Goal: Information Seeking & Learning: Learn about a topic

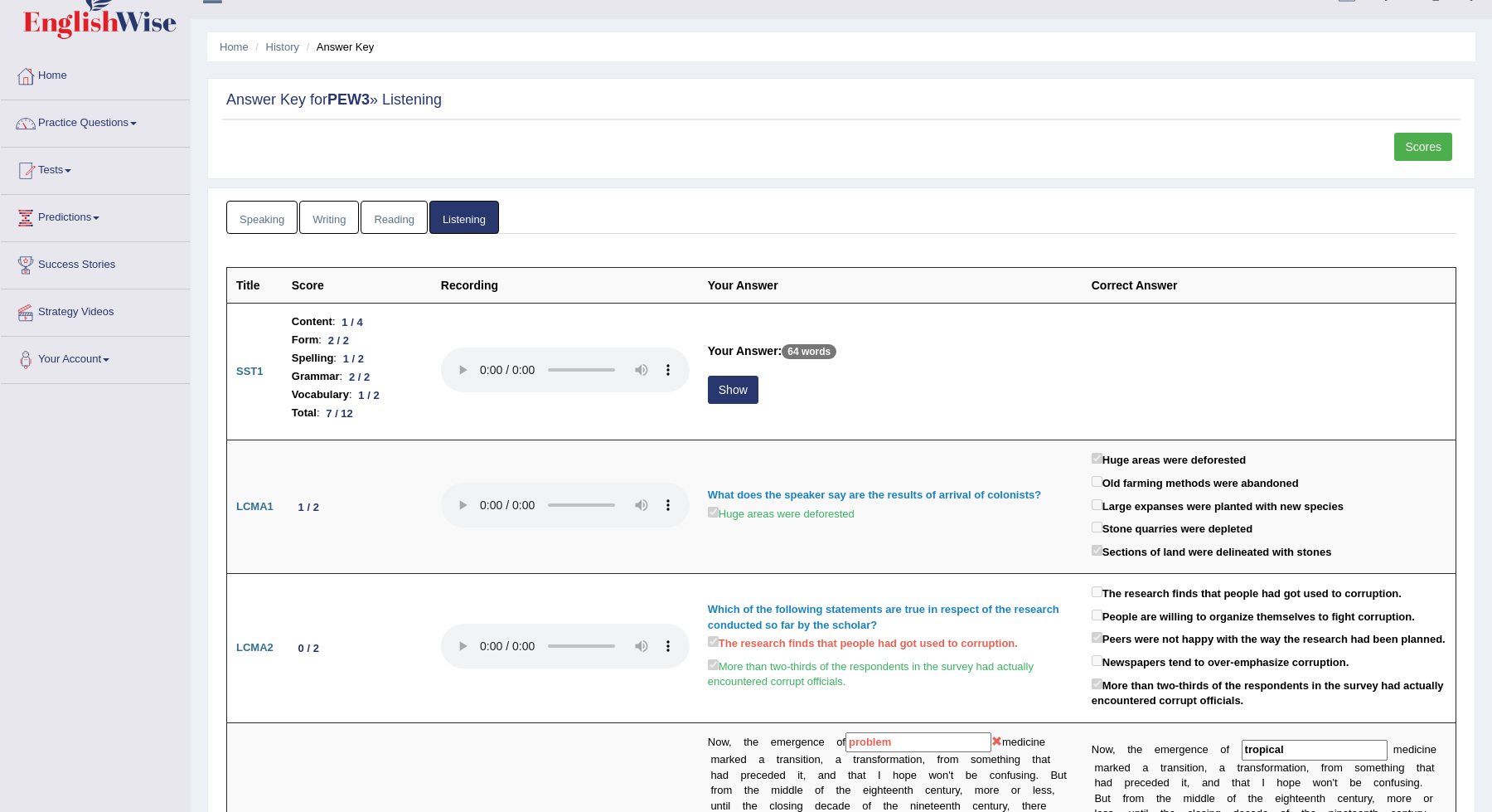
scroll to position [49, 0]
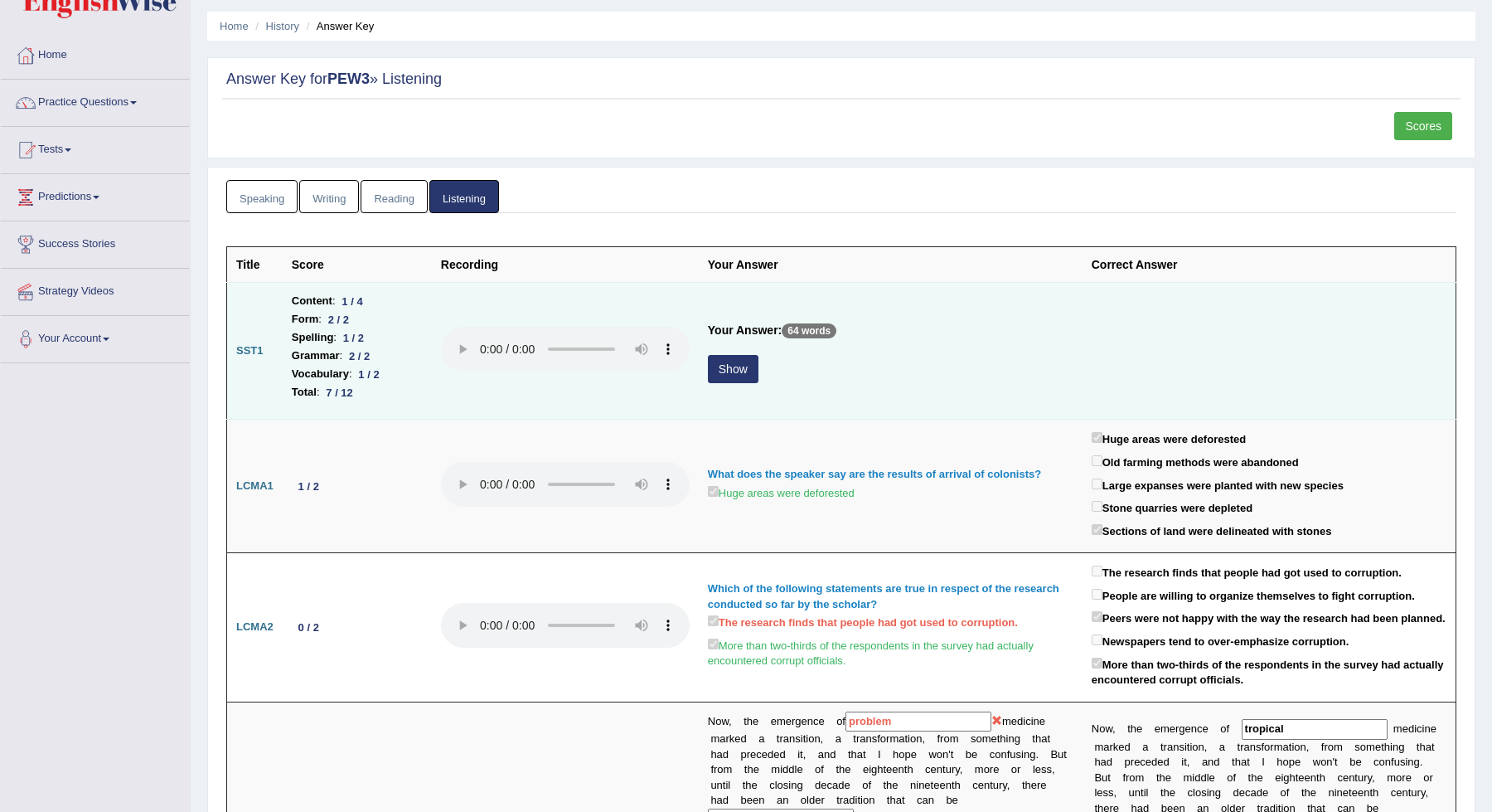
click at [738, 375] on button "Show" at bounding box center [733, 369] width 50 height 28
click at [57, 60] on link "Home" at bounding box center [95, 53] width 189 height 41
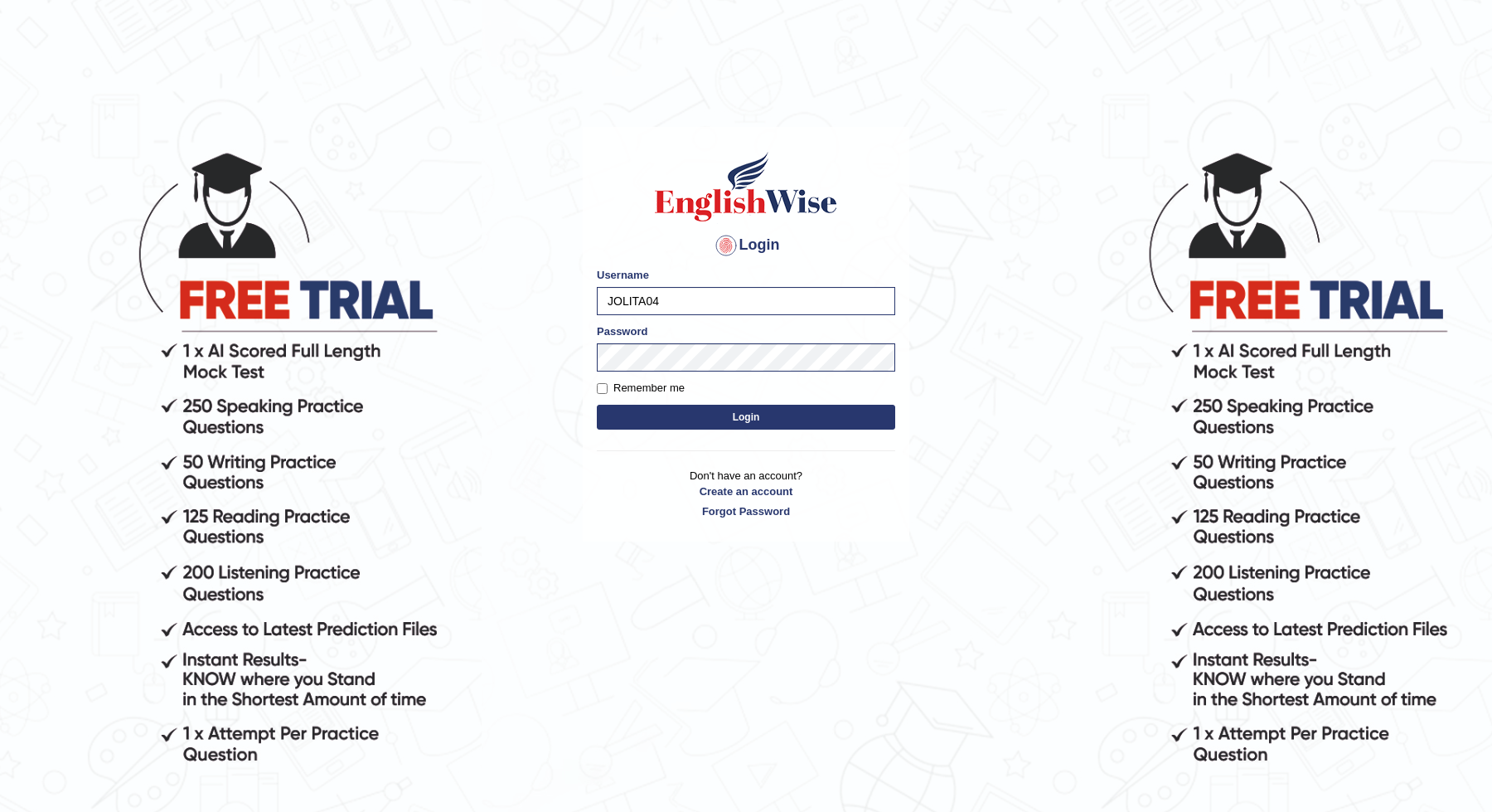
click at [786, 420] on button "Login" at bounding box center [746, 417] width 299 height 25
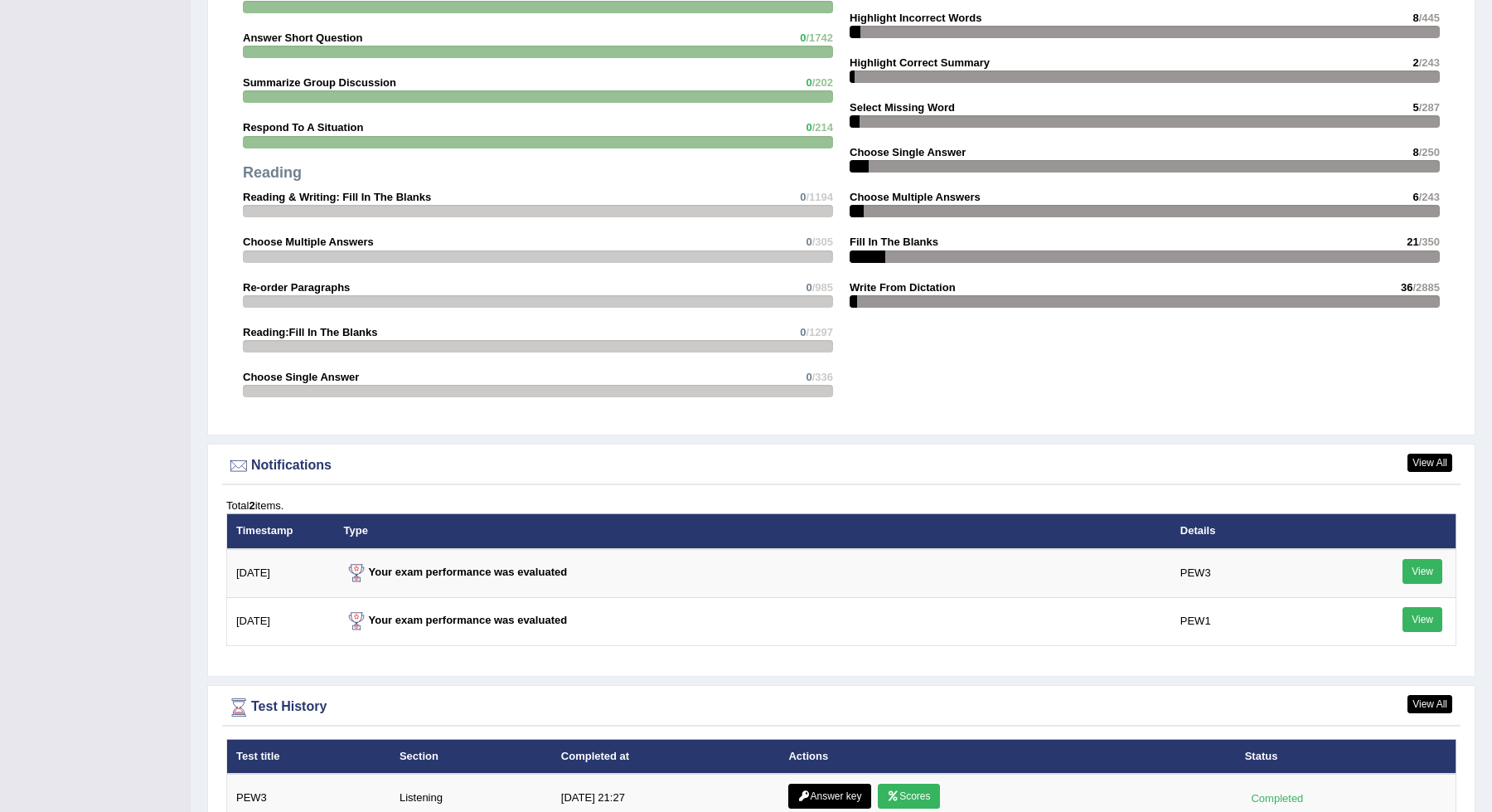
scroll to position [1828, 0]
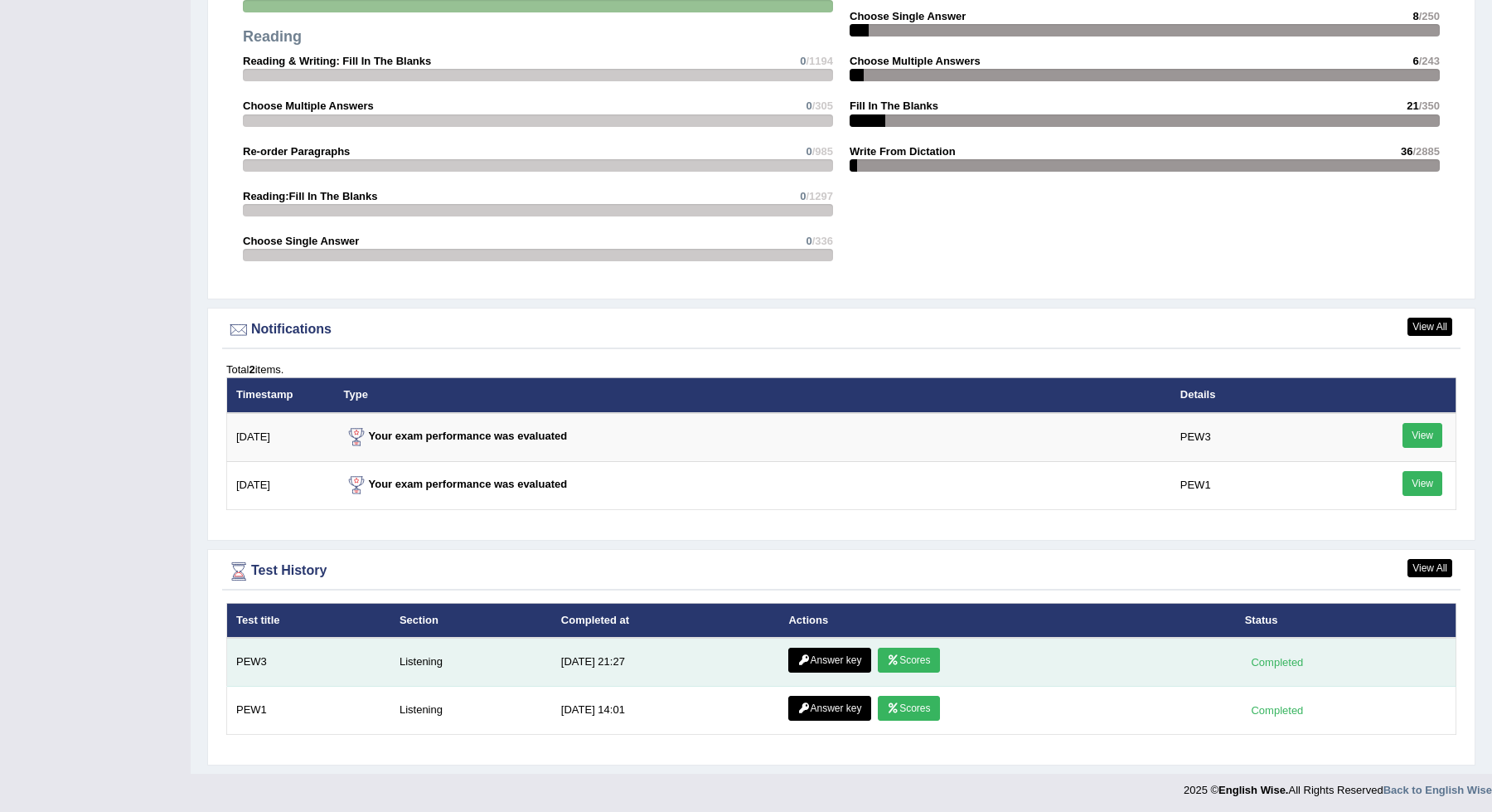
click at [823, 653] on link "Answer key" at bounding box center [829, 660] width 82 height 25
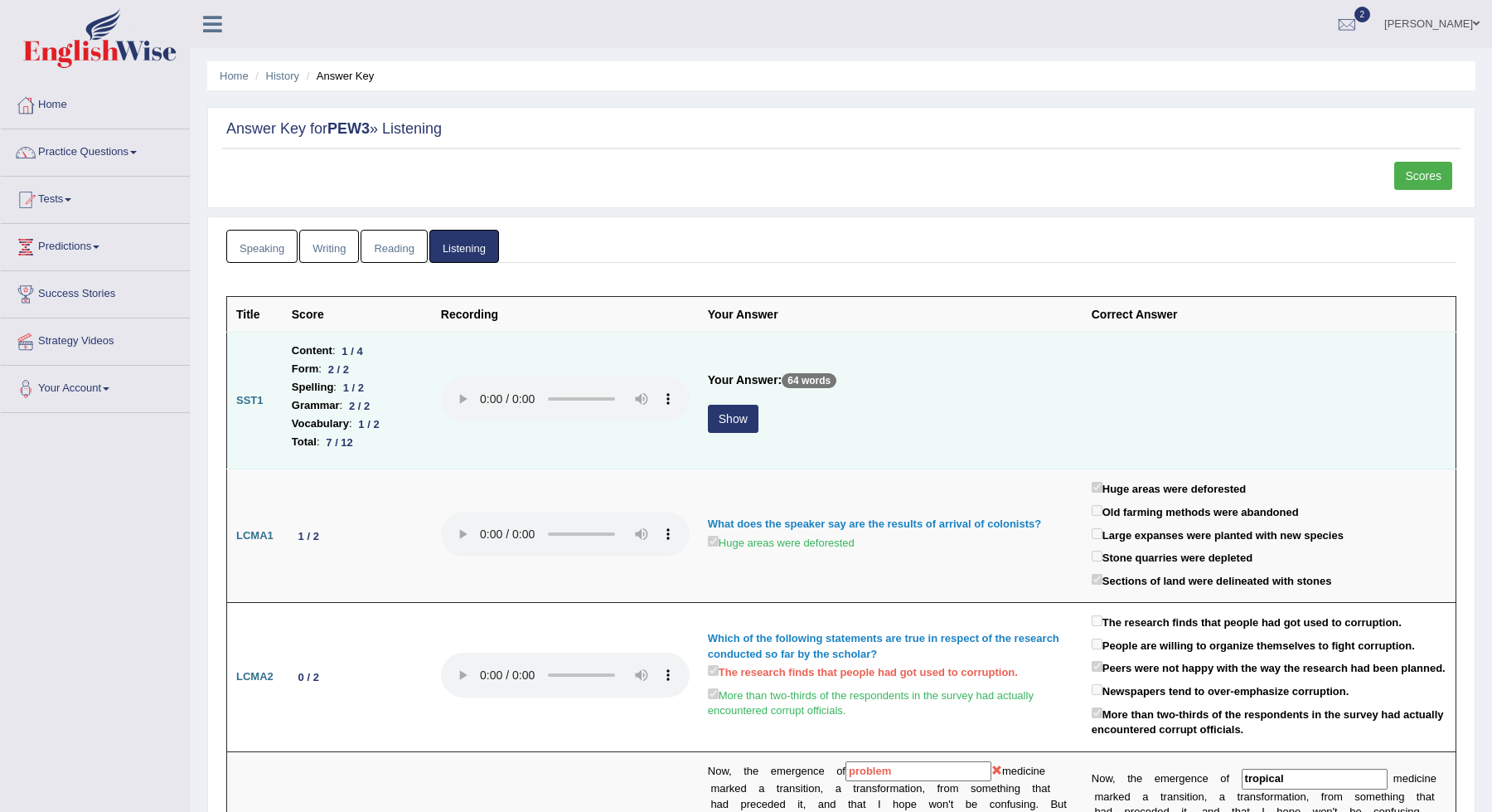
click at [741, 411] on button "Show" at bounding box center [733, 418] width 50 height 28
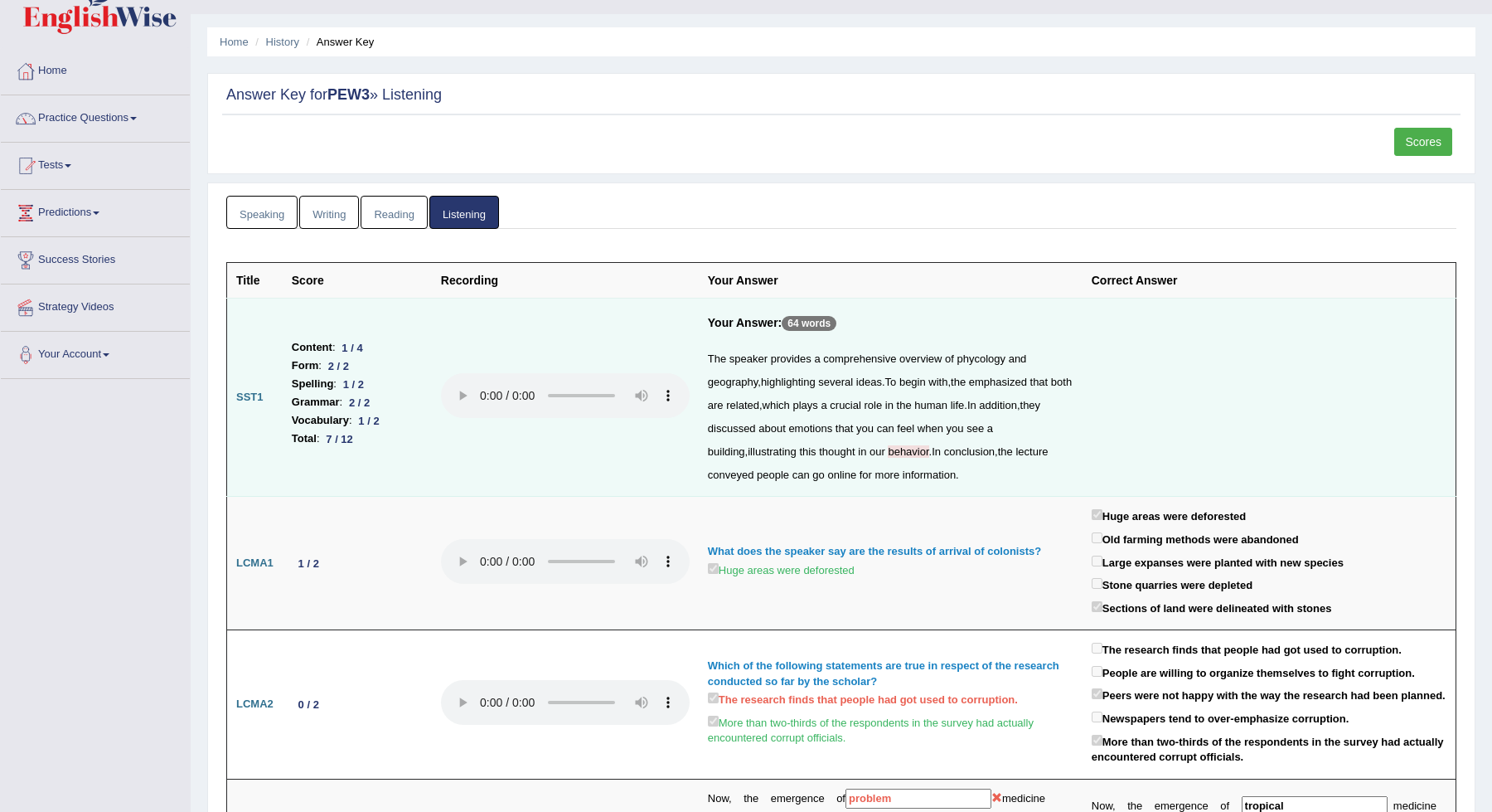
scroll to position [35, 0]
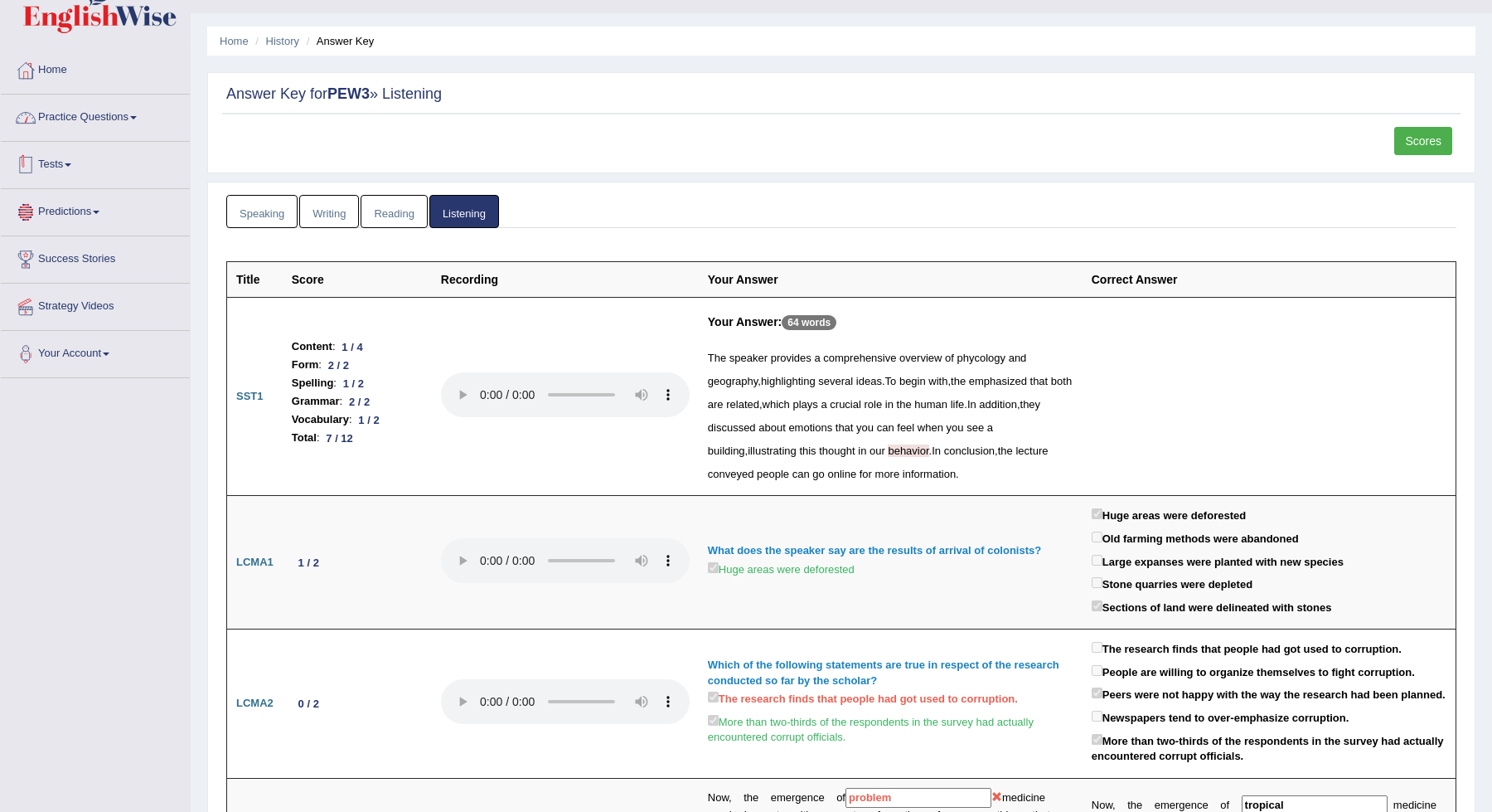
click at [80, 70] on link "Home" at bounding box center [95, 68] width 189 height 41
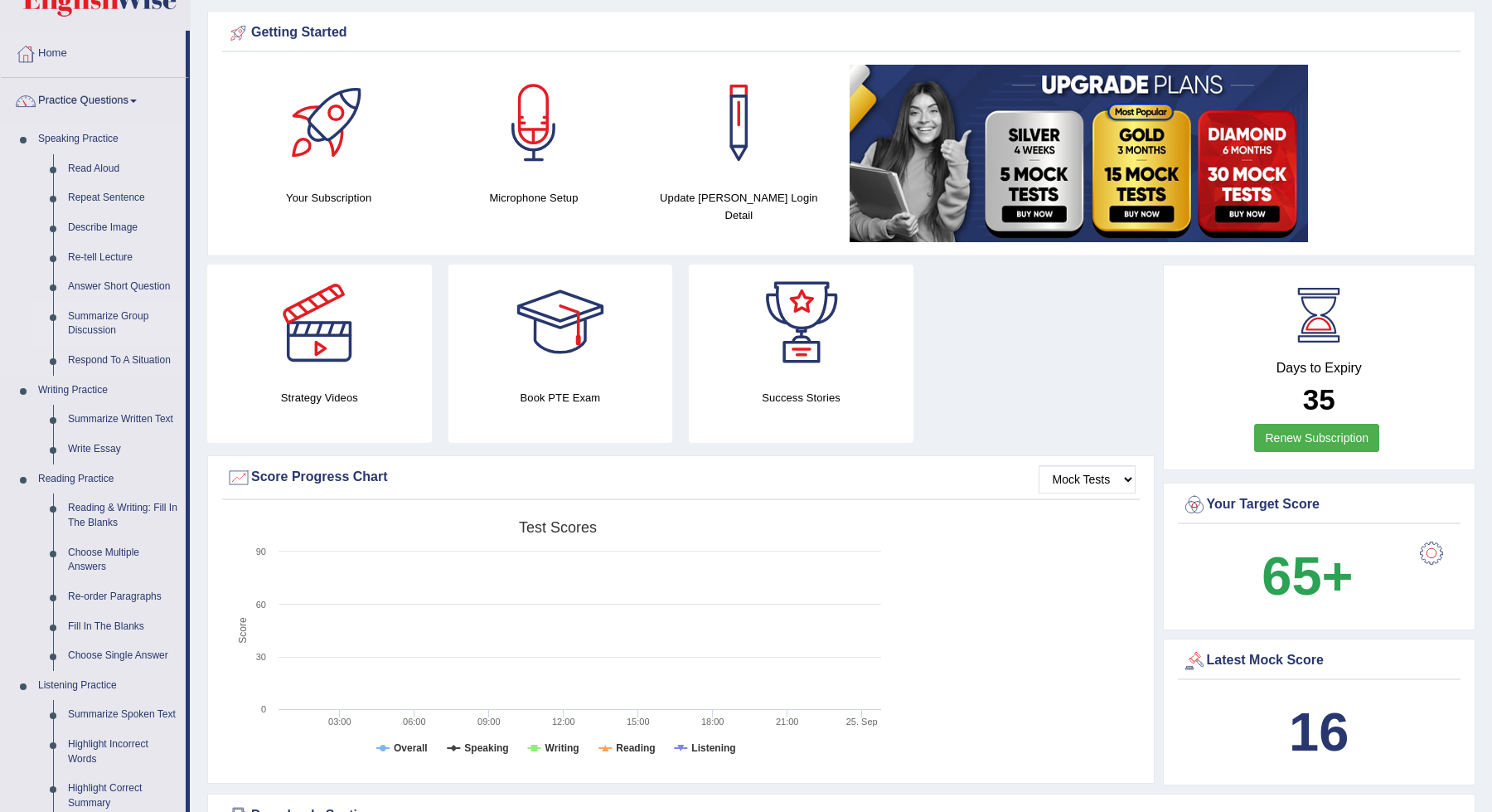
scroll to position [63, 0]
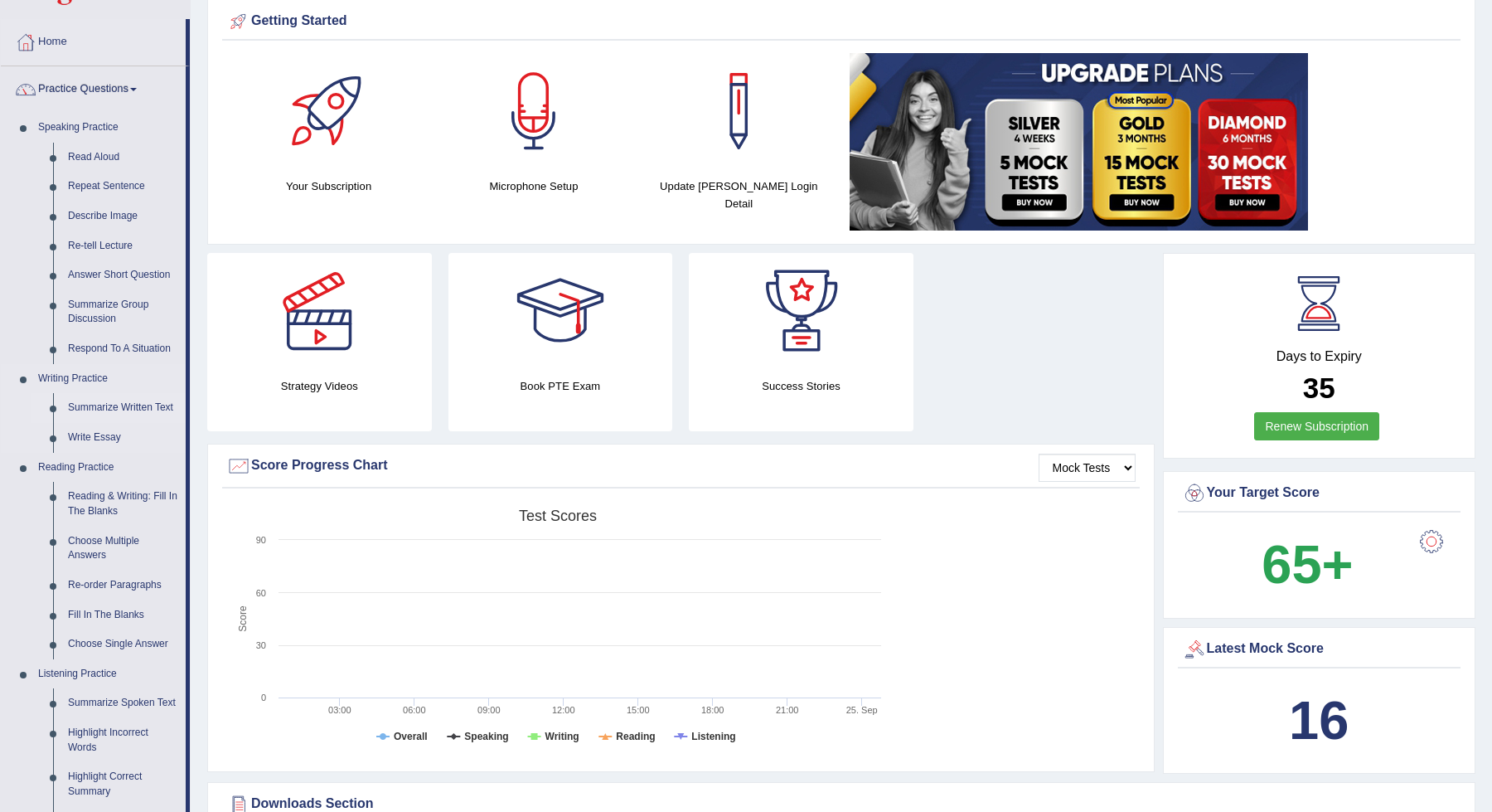
click at [88, 408] on link "Summarize Written Text" at bounding box center [122, 407] width 125 height 30
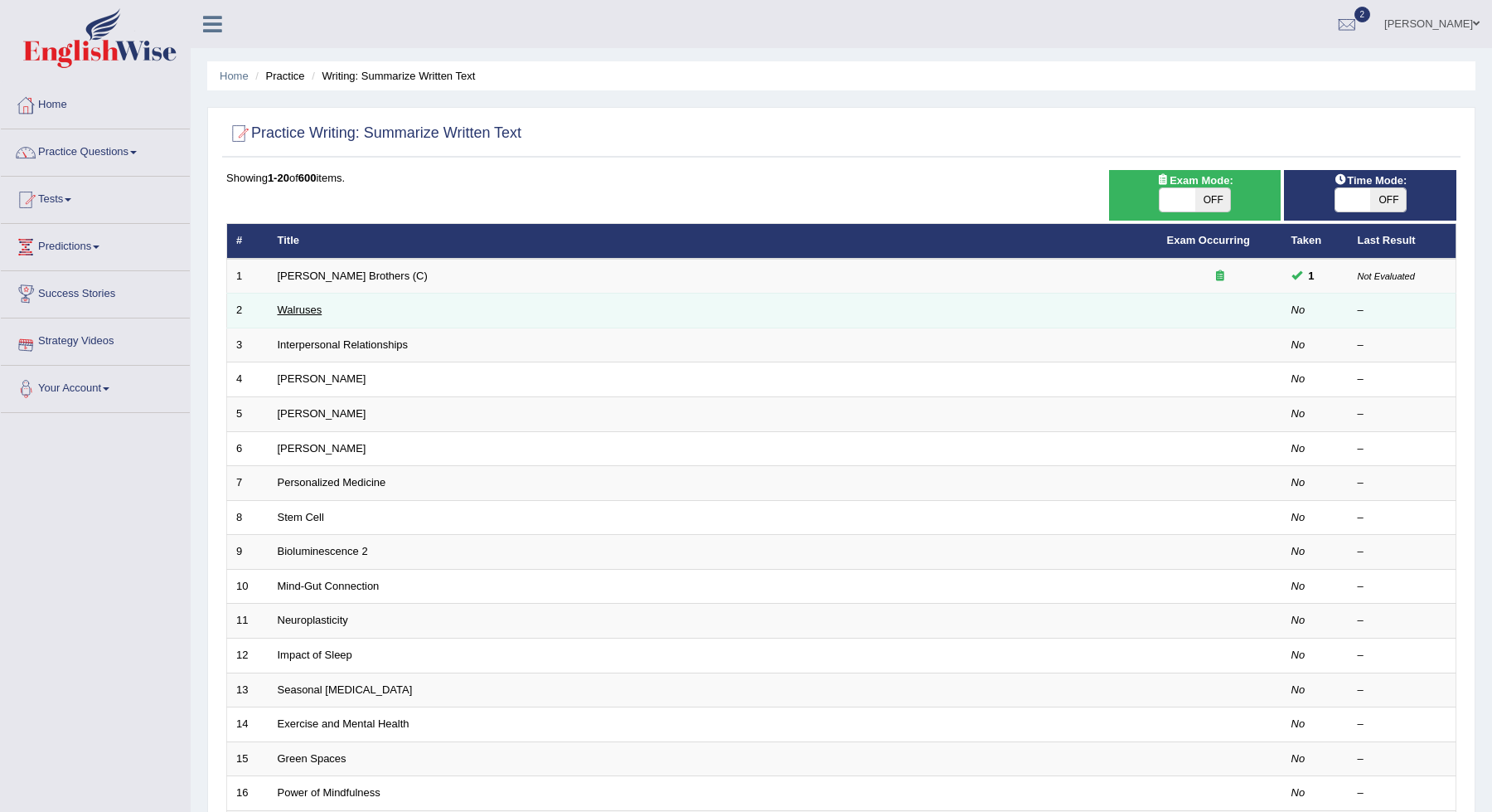
click at [292, 311] on link "Walruses" at bounding box center [300, 309] width 45 height 13
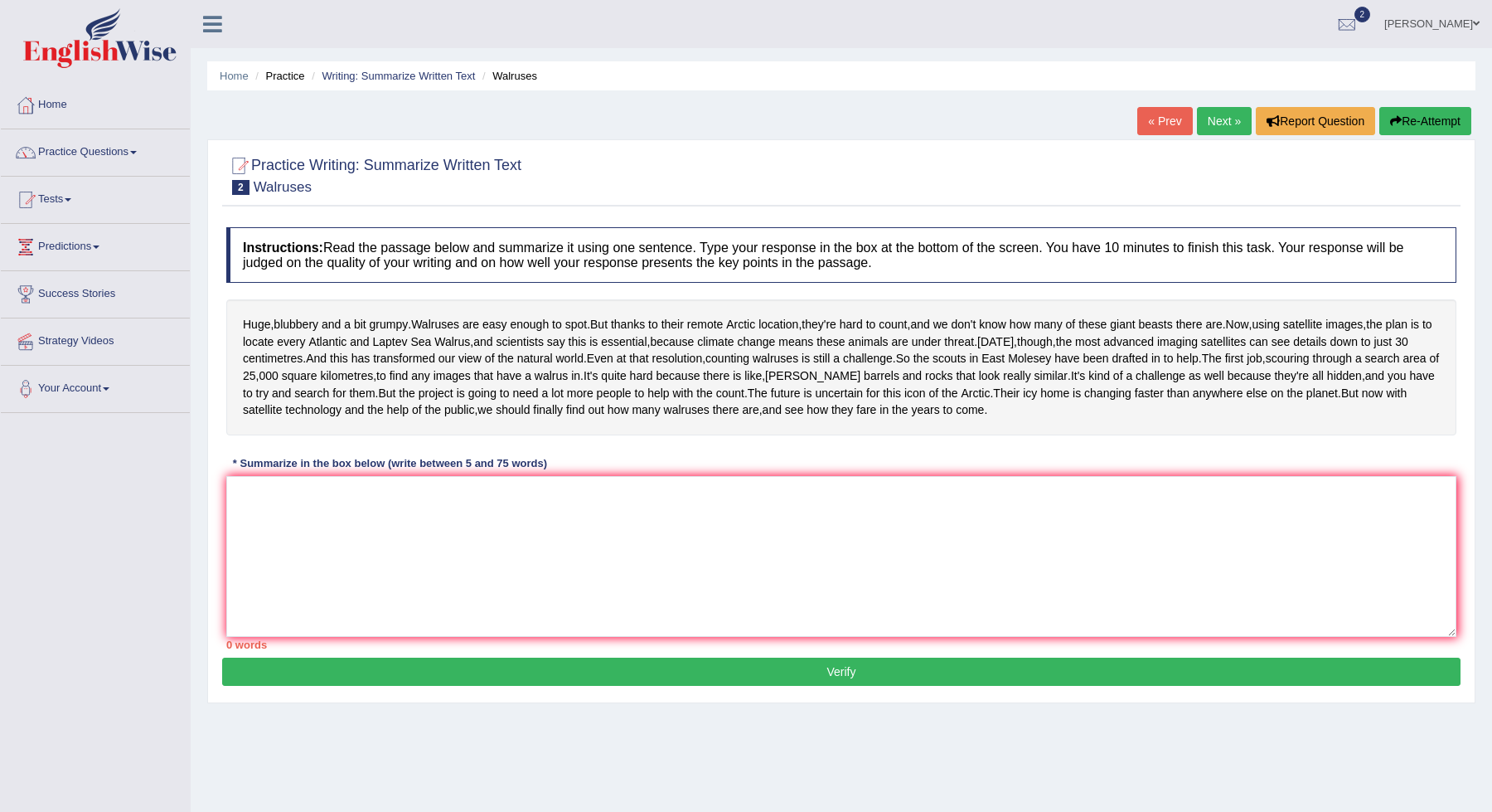
scroll to position [58, 0]
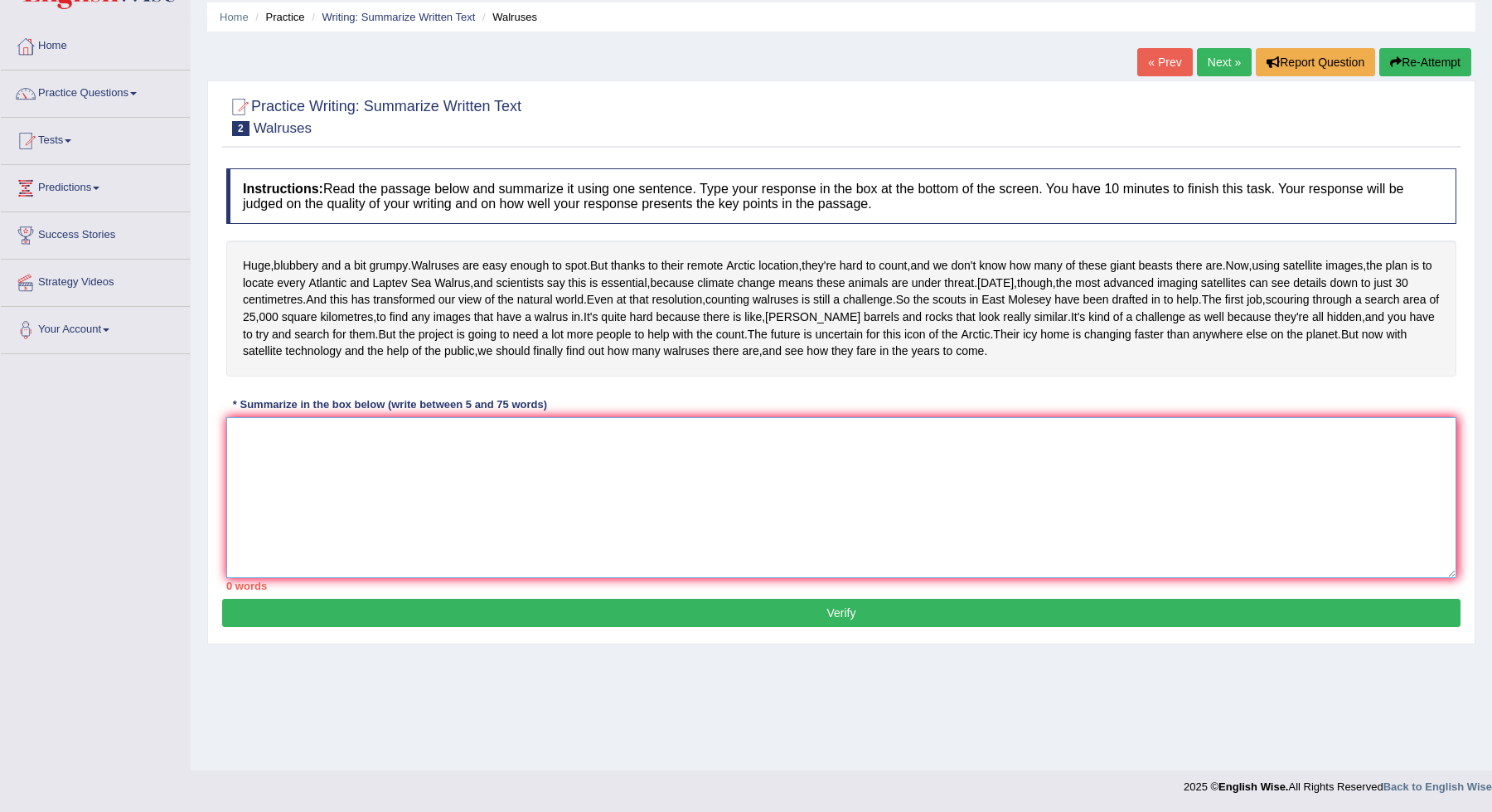
click at [706, 577] on textarea at bounding box center [842, 497] width 1230 height 161
click at [583, 308] on span "world" at bounding box center [569, 299] width 27 height 17
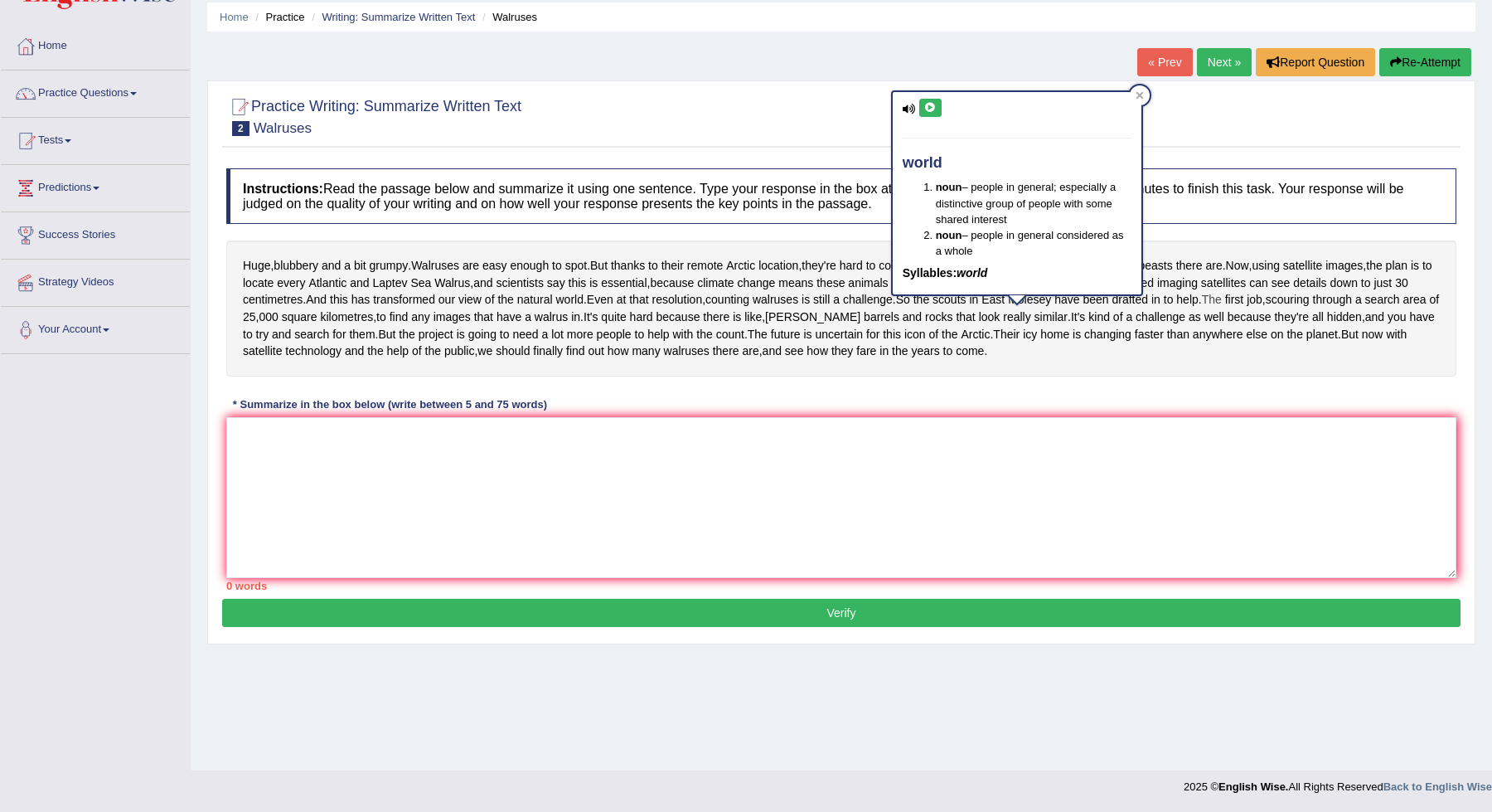
click at [1202, 308] on span "The" at bounding box center [1212, 299] width 20 height 17
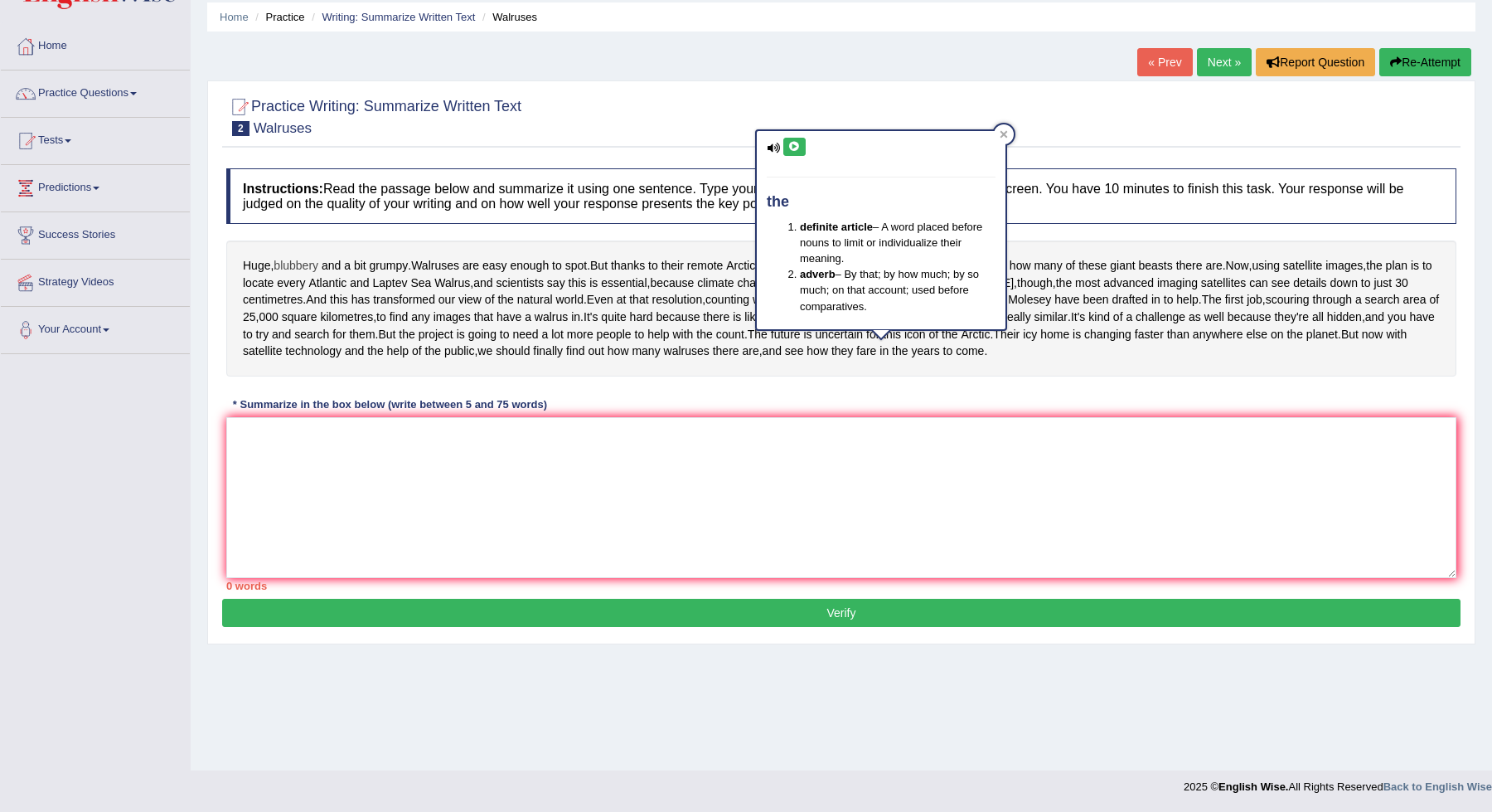
click at [295, 261] on span "blubbery" at bounding box center [296, 265] width 45 height 17
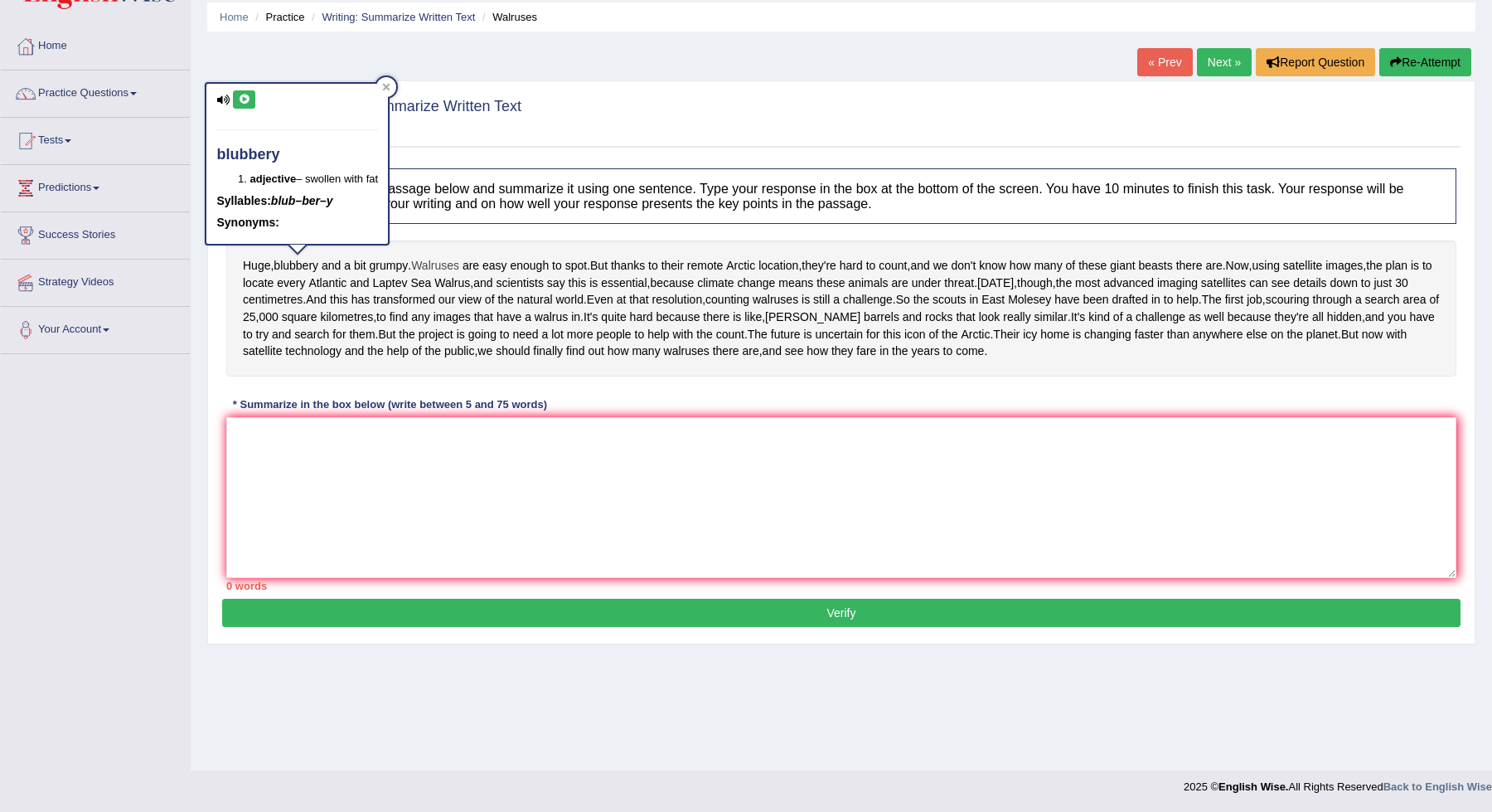
click at [460, 261] on span "Walruses" at bounding box center [434, 265] width 48 height 17
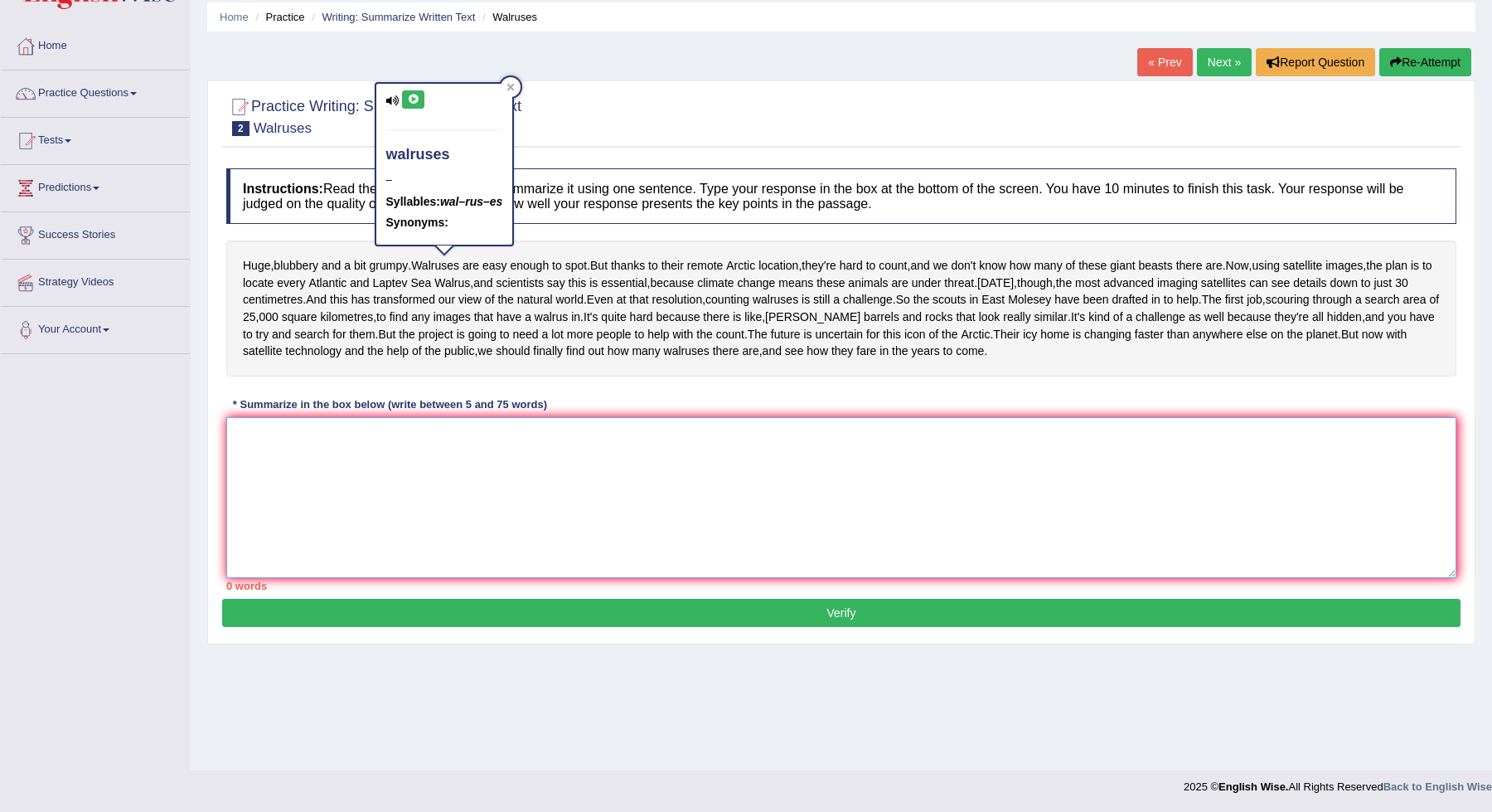
click at [416, 563] on textarea at bounding box center [842, 497] width 1230 height 161
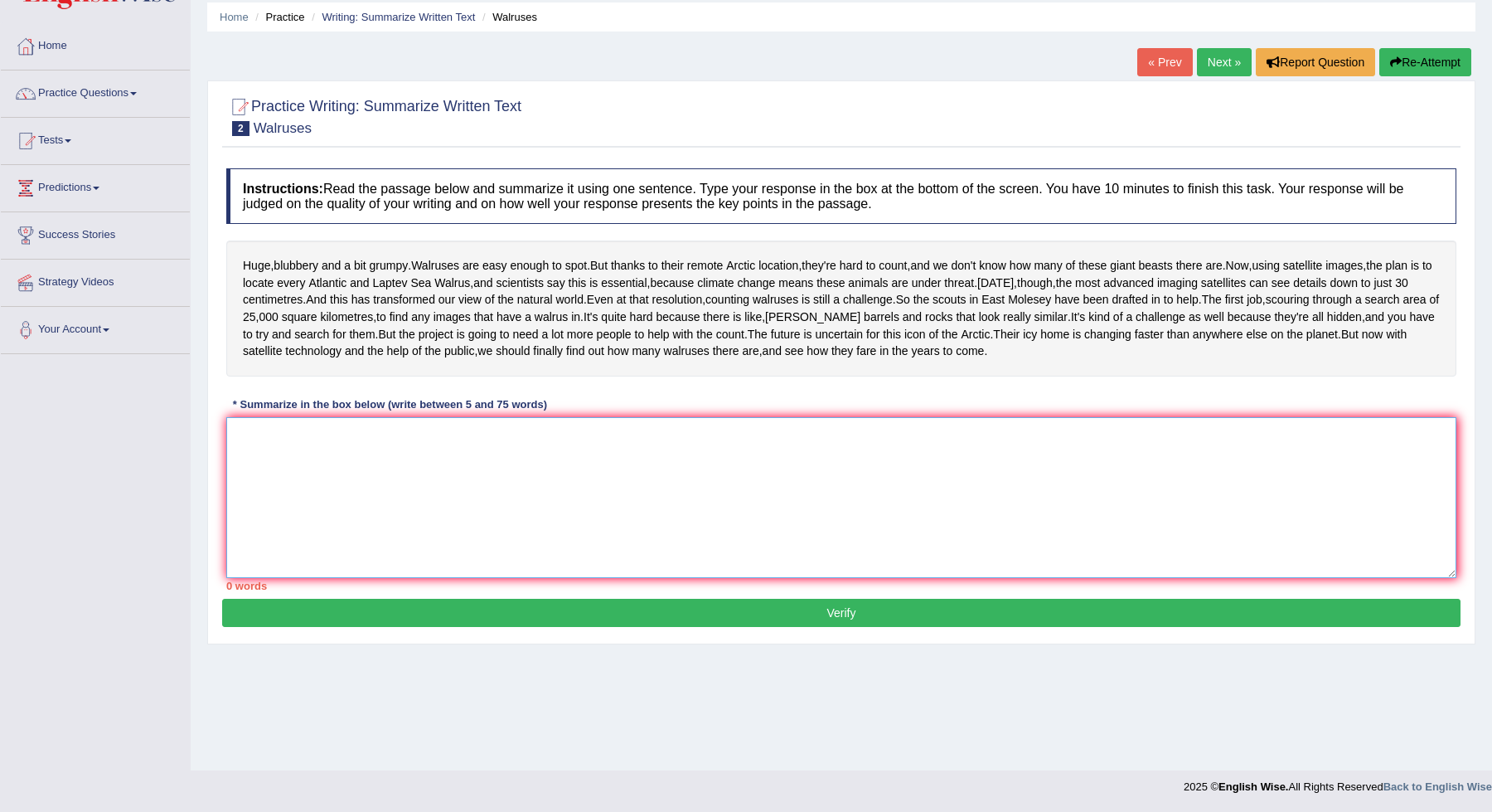
click at [613, 564] on textarea at bounding box center [842, 497] width 1230 height 161
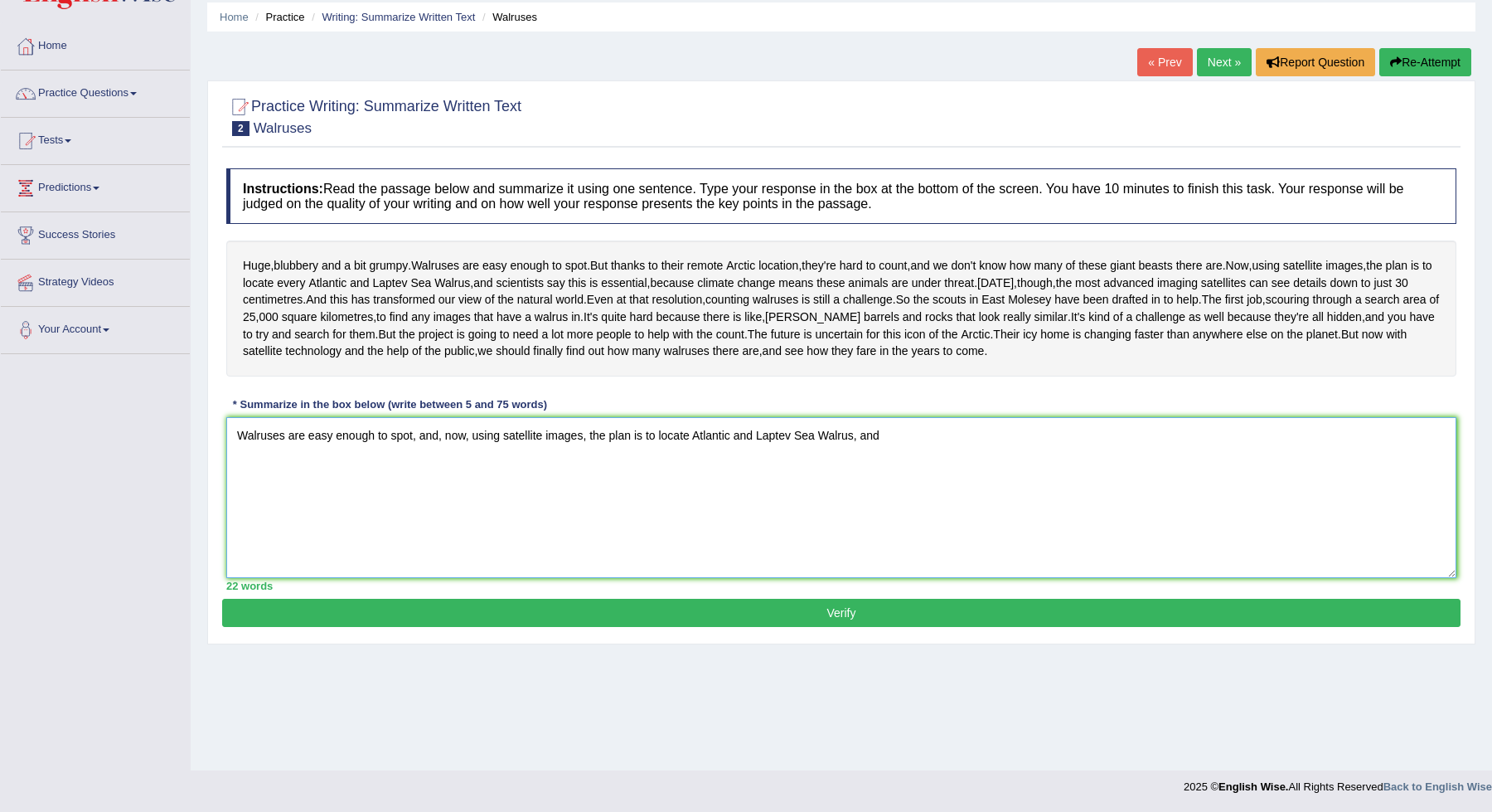
type textarea "Walruses are easy enough to spot, and, now, using satellite images, the plan is…"
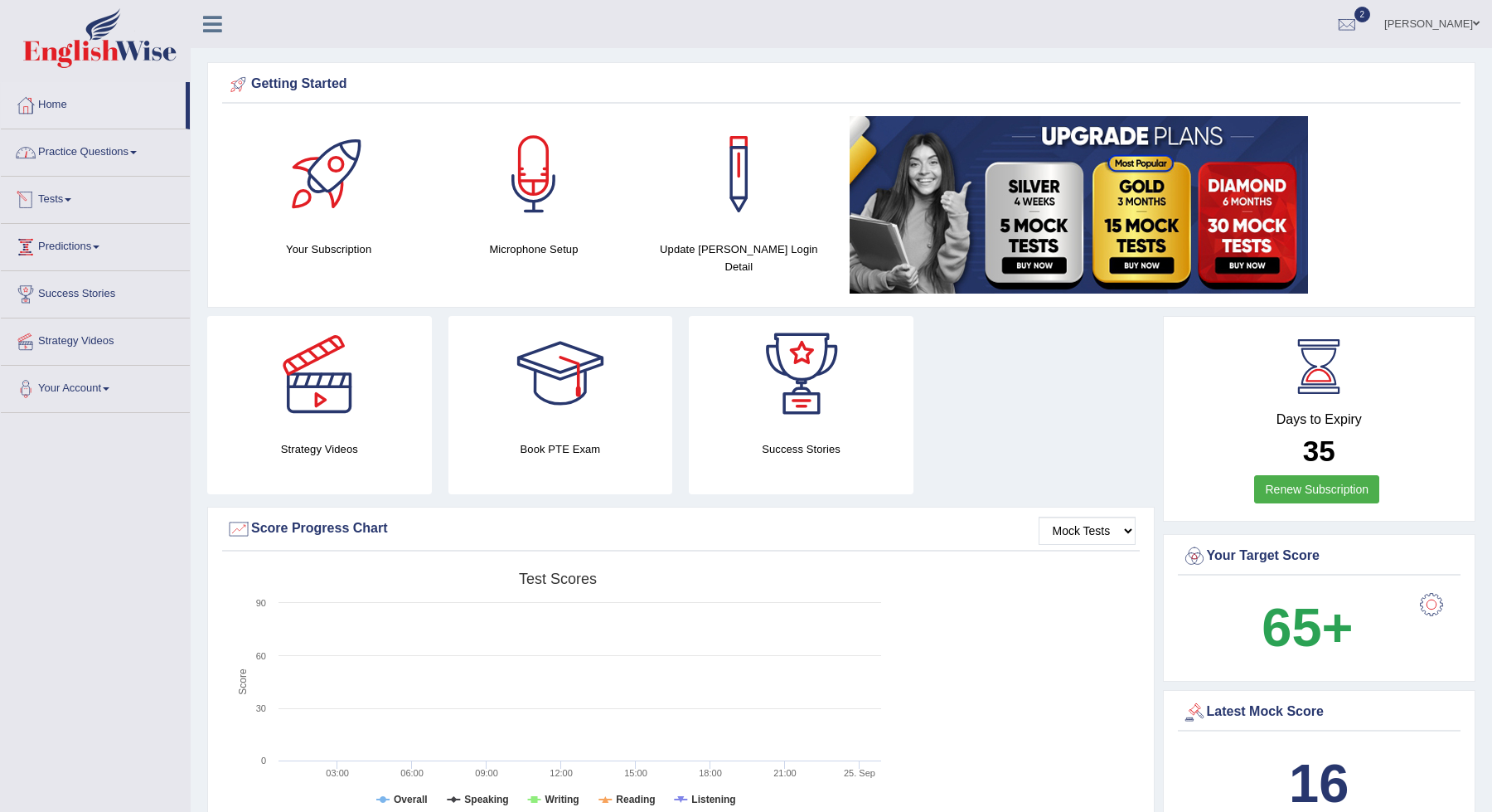
click at [117, 146] on link "Practice Questions" at bounding box center [95, 150] width 189 height 41
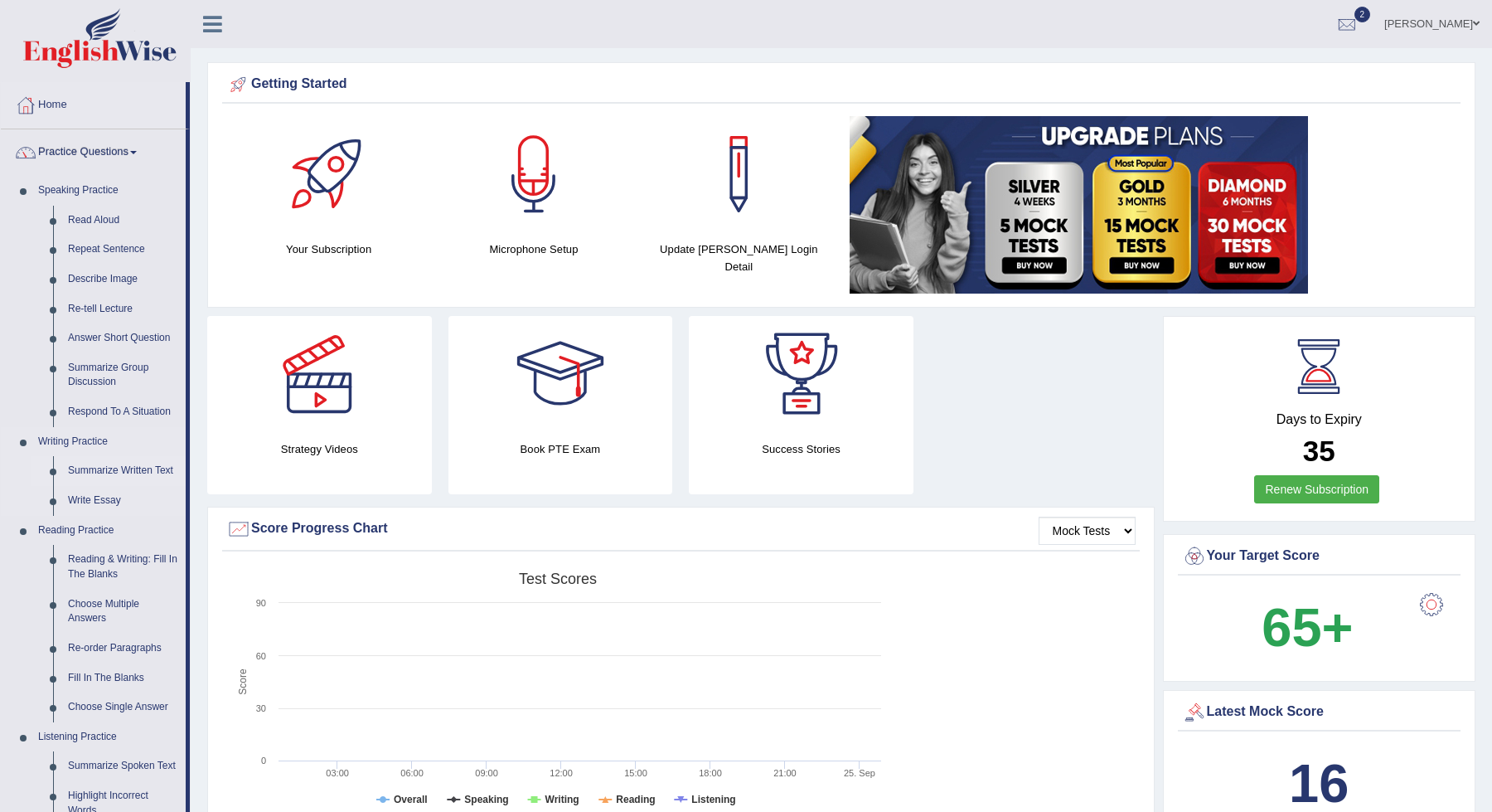
click at [119, 473] on link "Summarize Written Text" at bounding box center [122, 470] width 125 height 30
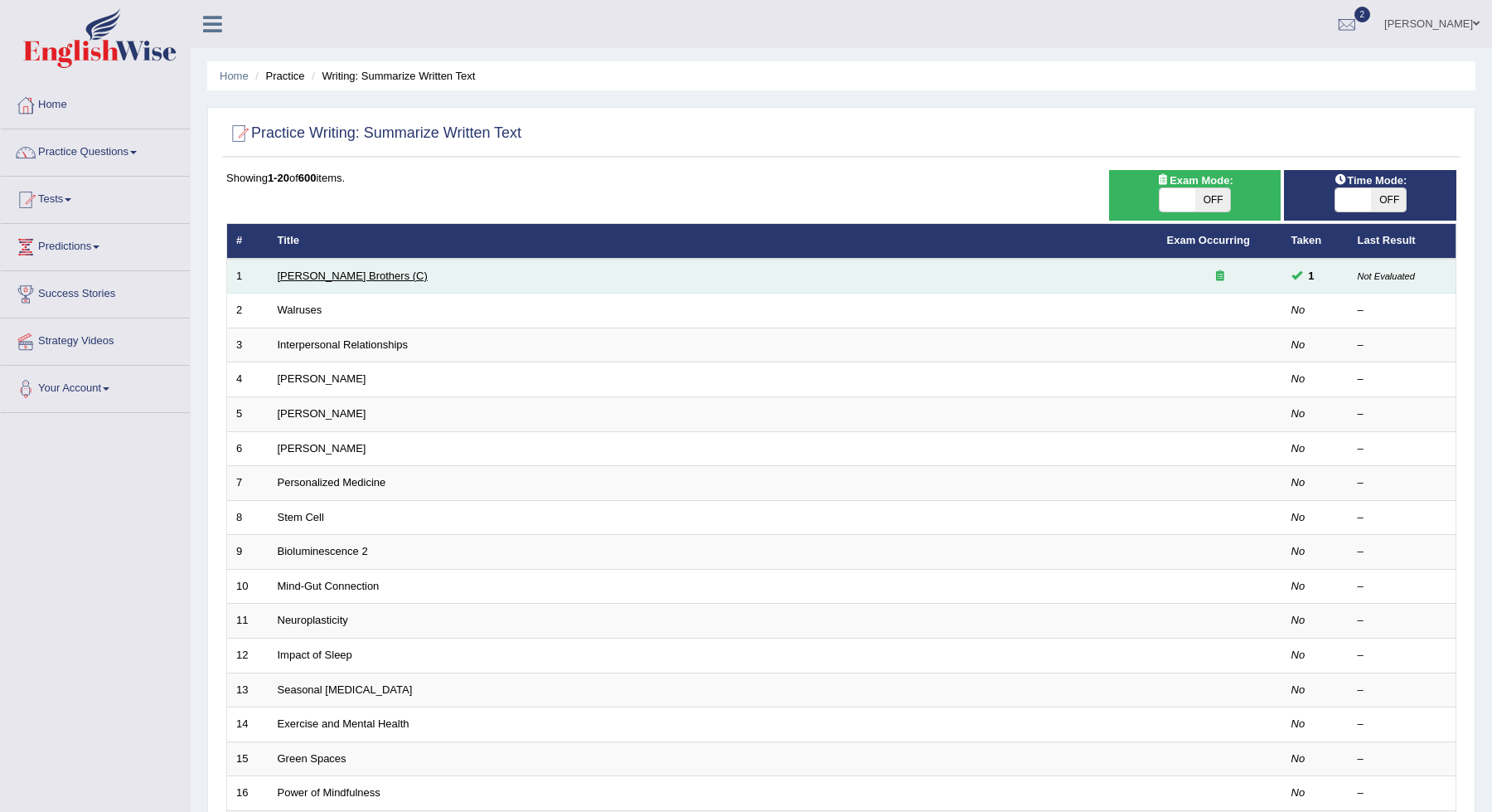
click at [353, 271] on link "[PERSON_NAME] Brothers (C)" at bounding box center [353, 276] width 150 height 13
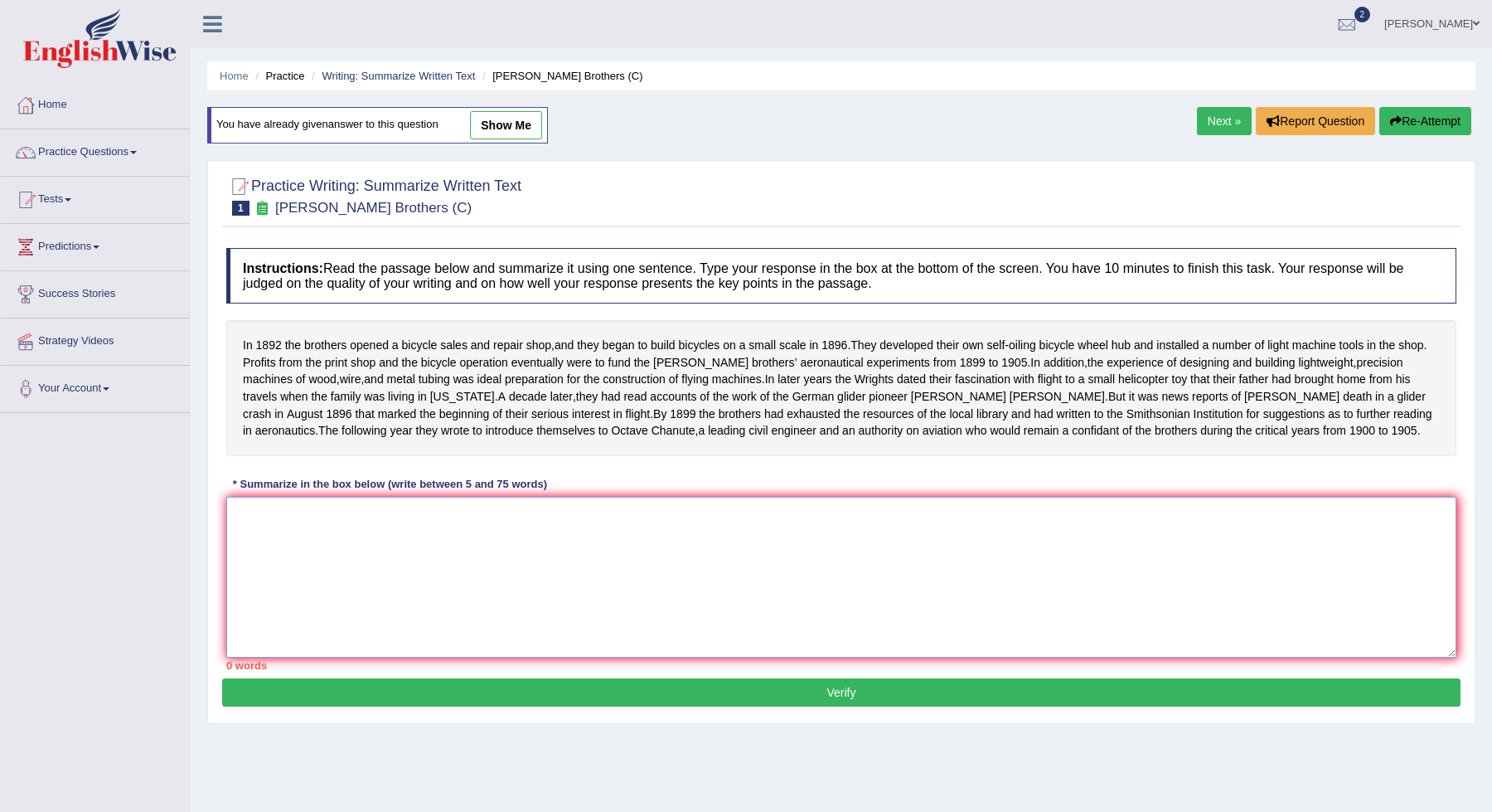
click at [529, 601] on textarea at bounding box center [842, 576] width 1230 height 161
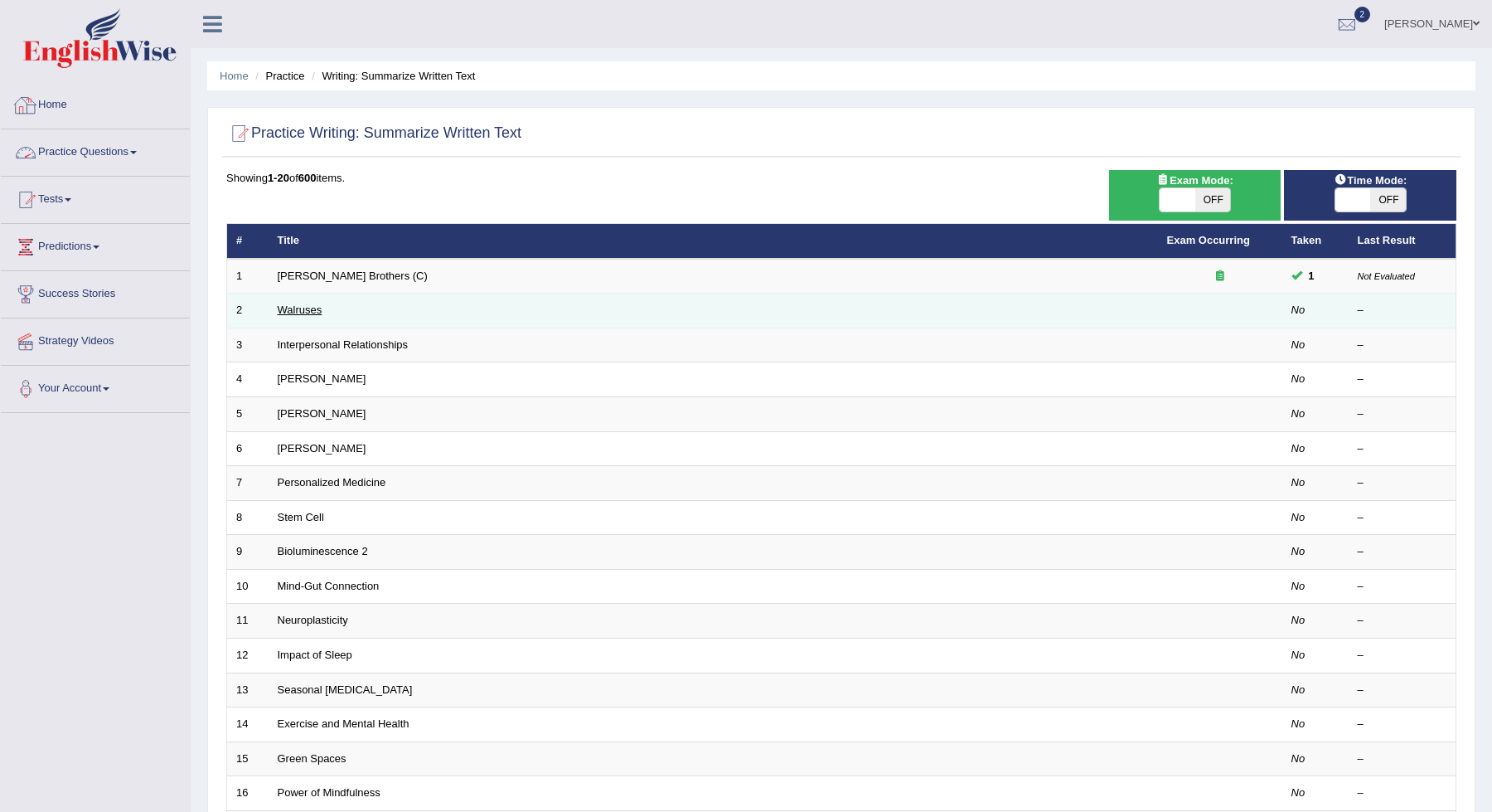
click at [282, 310] on link "Walruses" at bounding box center [300, 309] width 45 height 13
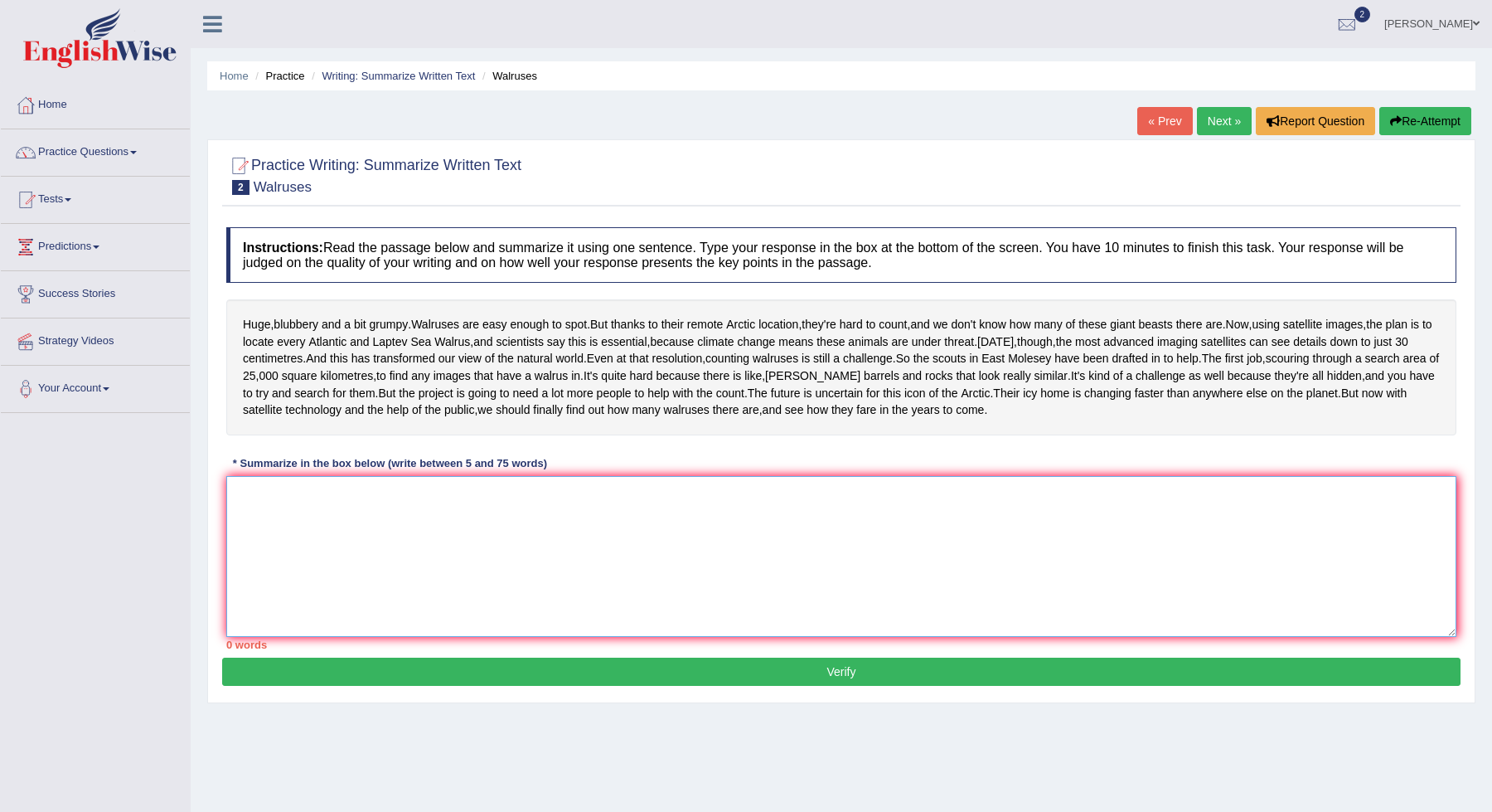
click at [362, 637] on textarea at bounding box center [842, 556] width 1230 height 161
type textarea "E"
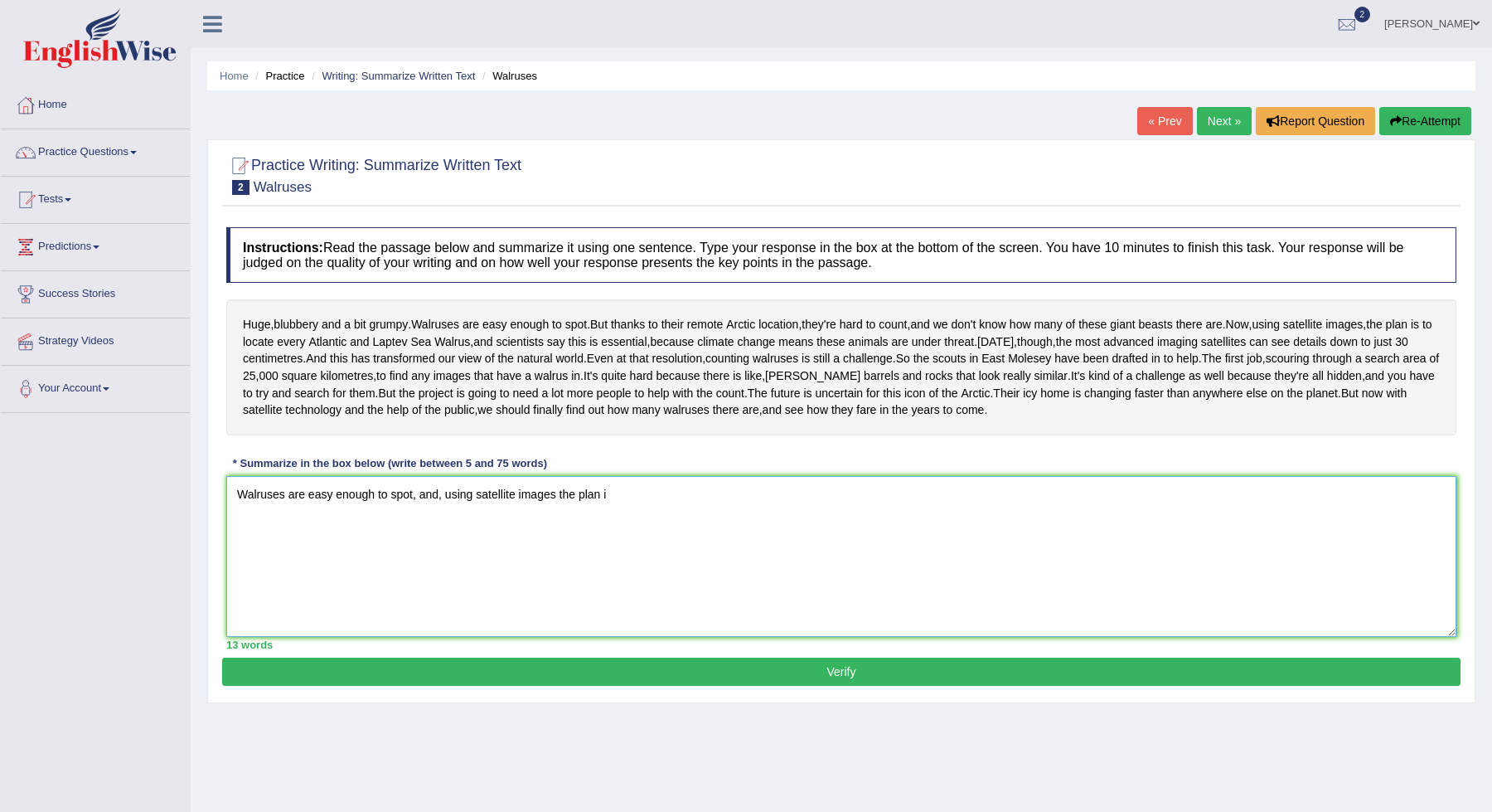
click at [558, 580] on textarea "Walruses are easy enough to spot, and, using satellite images the plan i" at bounding box center [842, 556] width 1230 height 161
click at [661, 593] on textarea "Walruses are easy enough to spot, and, using satellite images, the plan i" at bounding box center [842, 556] width 1230 height 161
drag, startPoint x: 866, startPoint y: 579, endPoint x: 928, endPoint y: 580, distance: 62.0
click at [928, 580] on textarea "Walruses are easy enough to spot, and, using satellite images, the plan is to l…" at bounding box center [842, 556] width 1230 height 161
drag, startPoint x: 928, startPoint y: 580, endPoint x: 867, endPoint y: 580, distance: 61.0
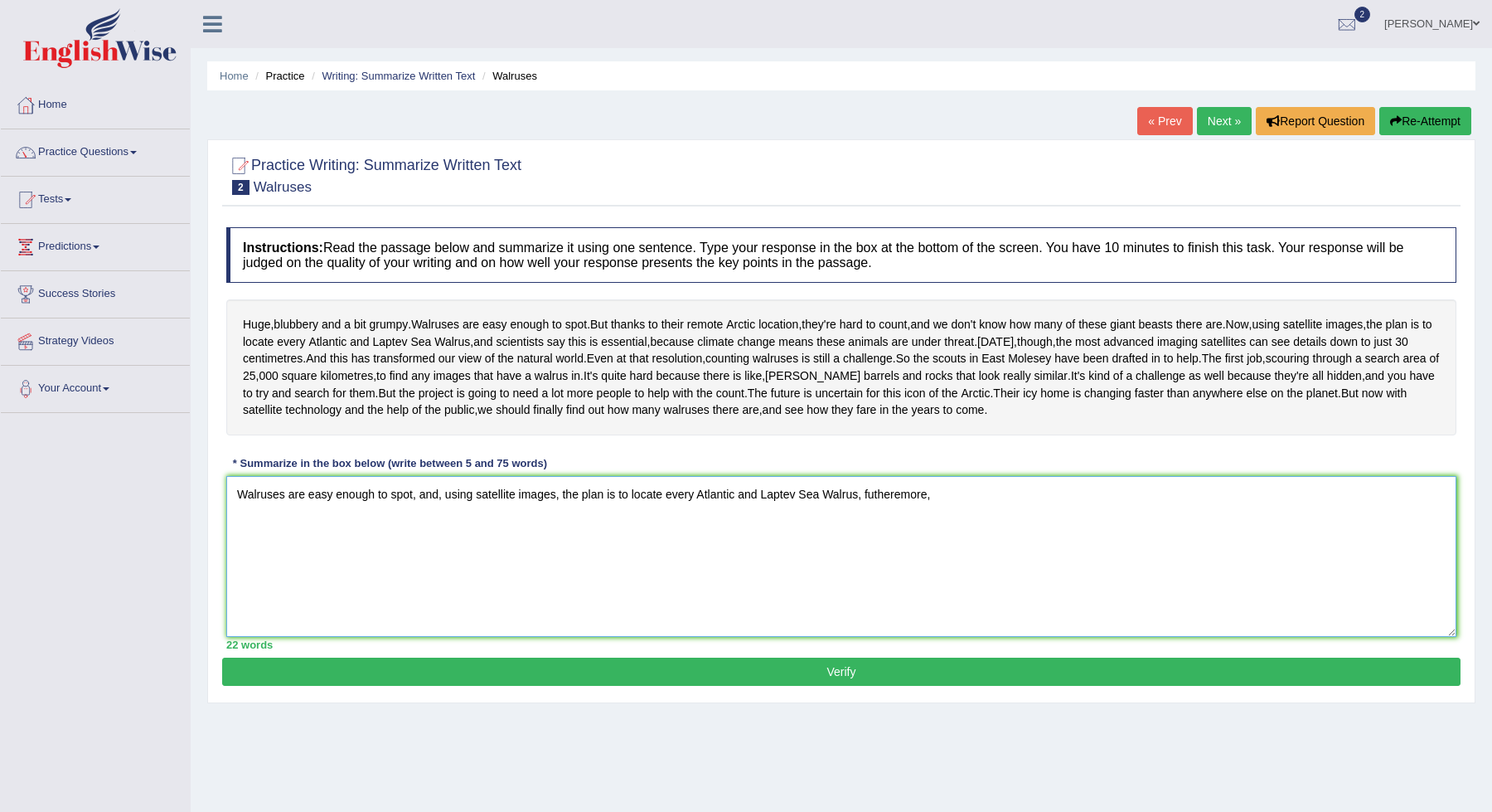
click at [867, 580] on textarea "Walruses are easy enough to spot, and, using satellite images, the plan is to l…" at bounding box center [842, 556] width 1230 height 161
click at [961, 588] on textarea "Walruses are easy enough to spot, and, using satellite images, the plan is to l…" at bounding box center [842, 556] width 1230 height 161
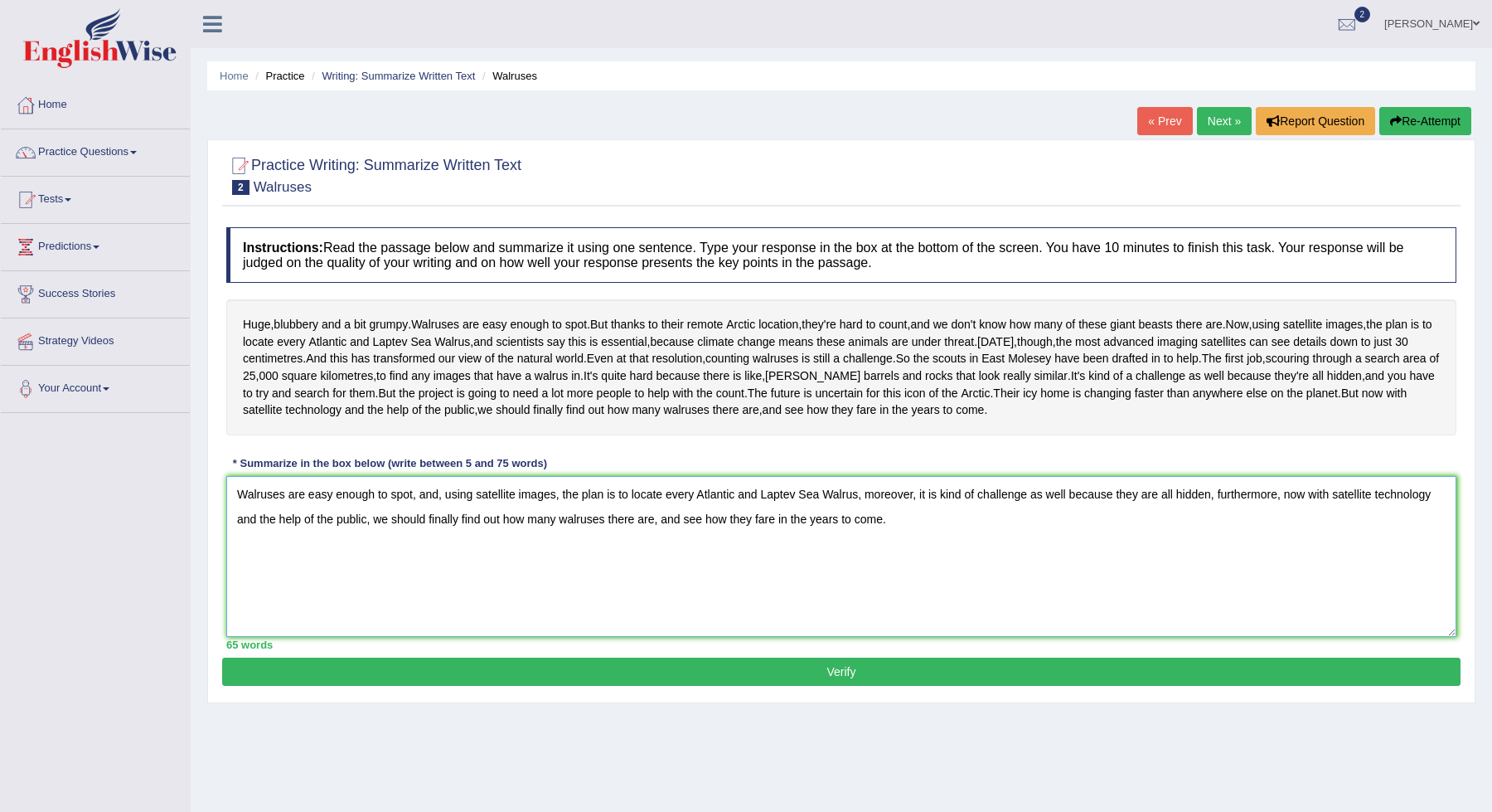
type textarea "Walruses are easy enough to spot, and, using satellite images, the plan is to l…"
click at [675, 685] on button "Verify" at bounding box center [841, 671] width 1238 height 28
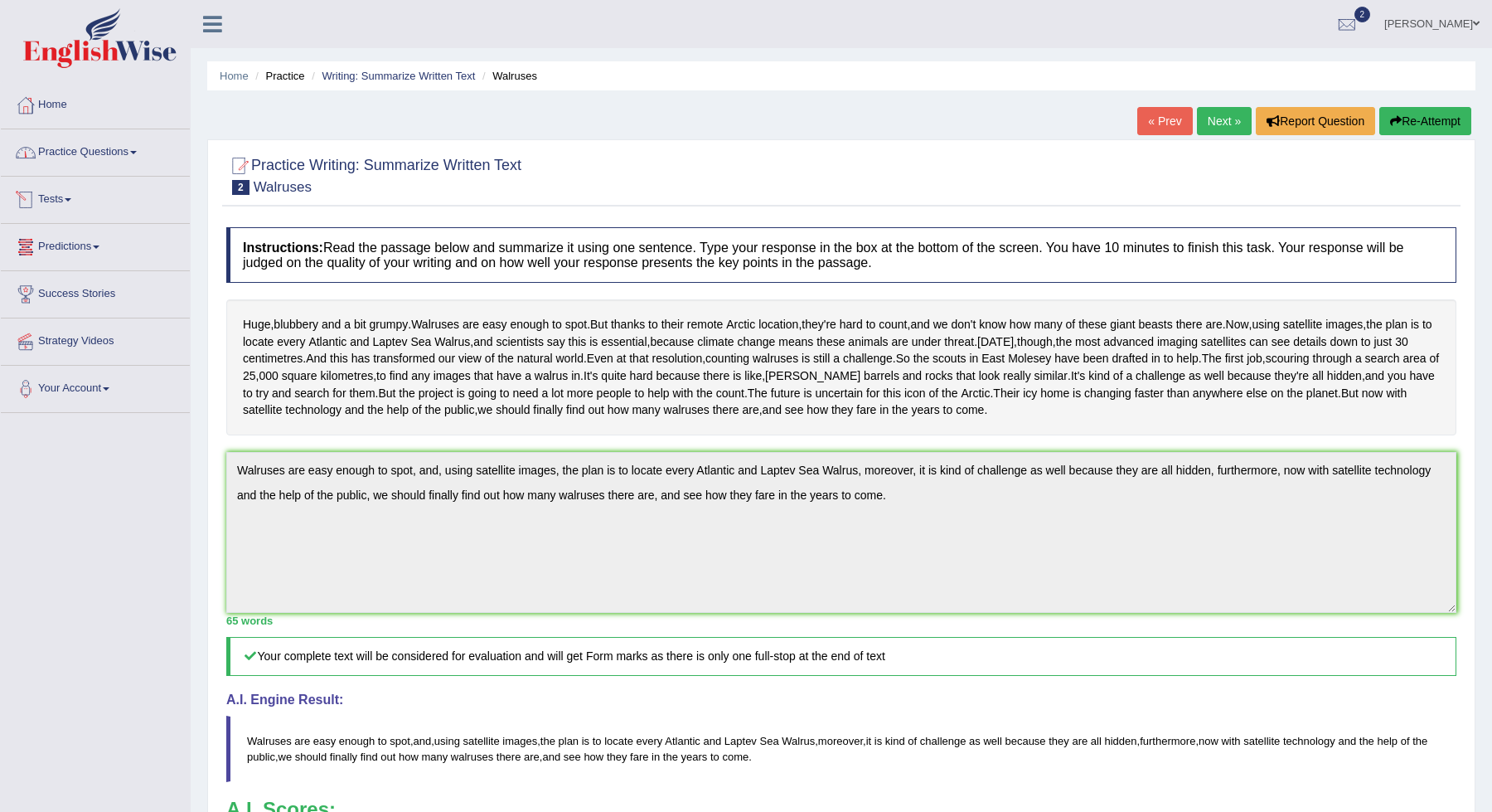
click at [96, 153] on link "Practice Questions" at bounding box center [95, 150] width 189 height 41
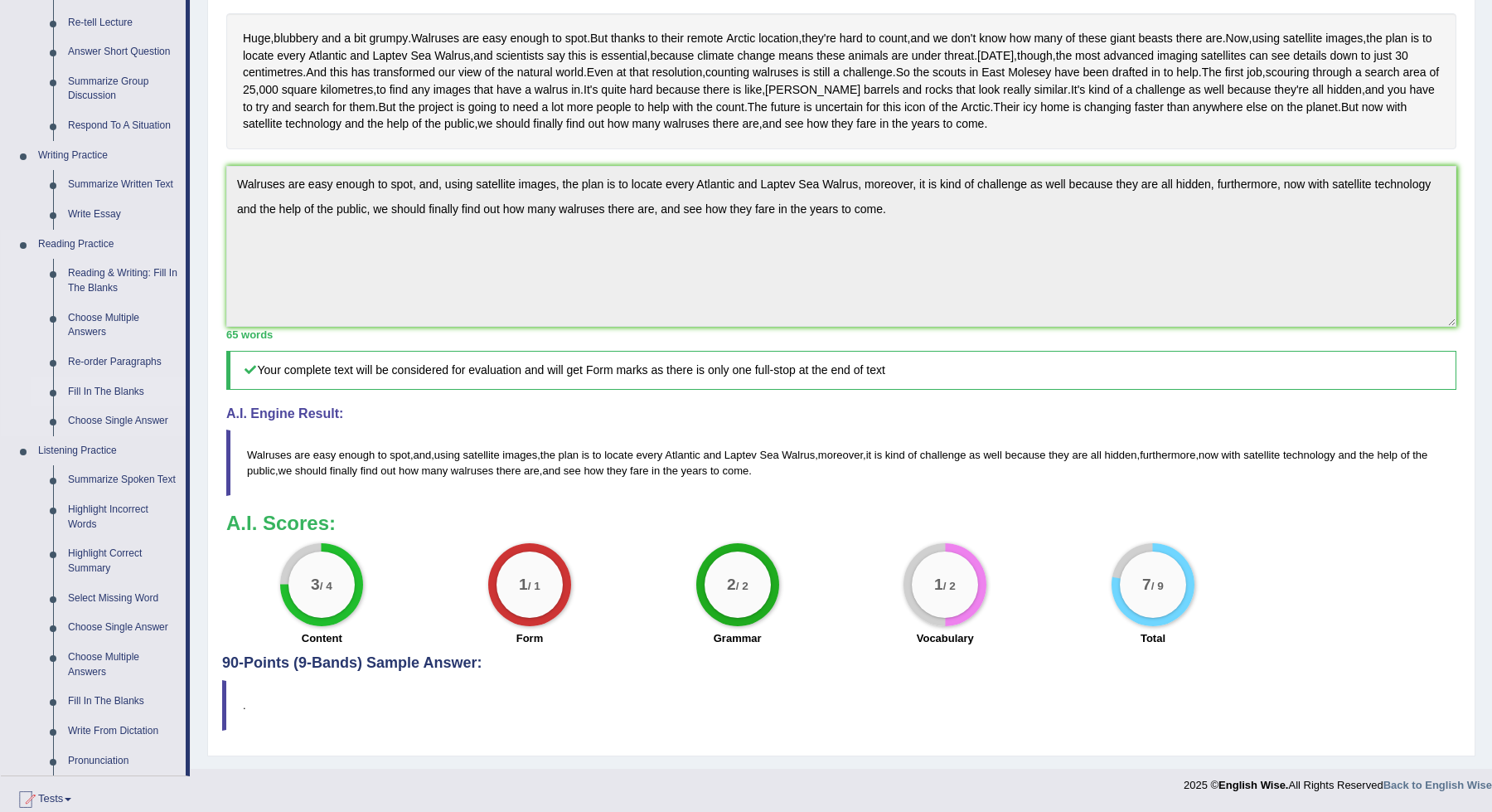
scroll to position [282, 0]
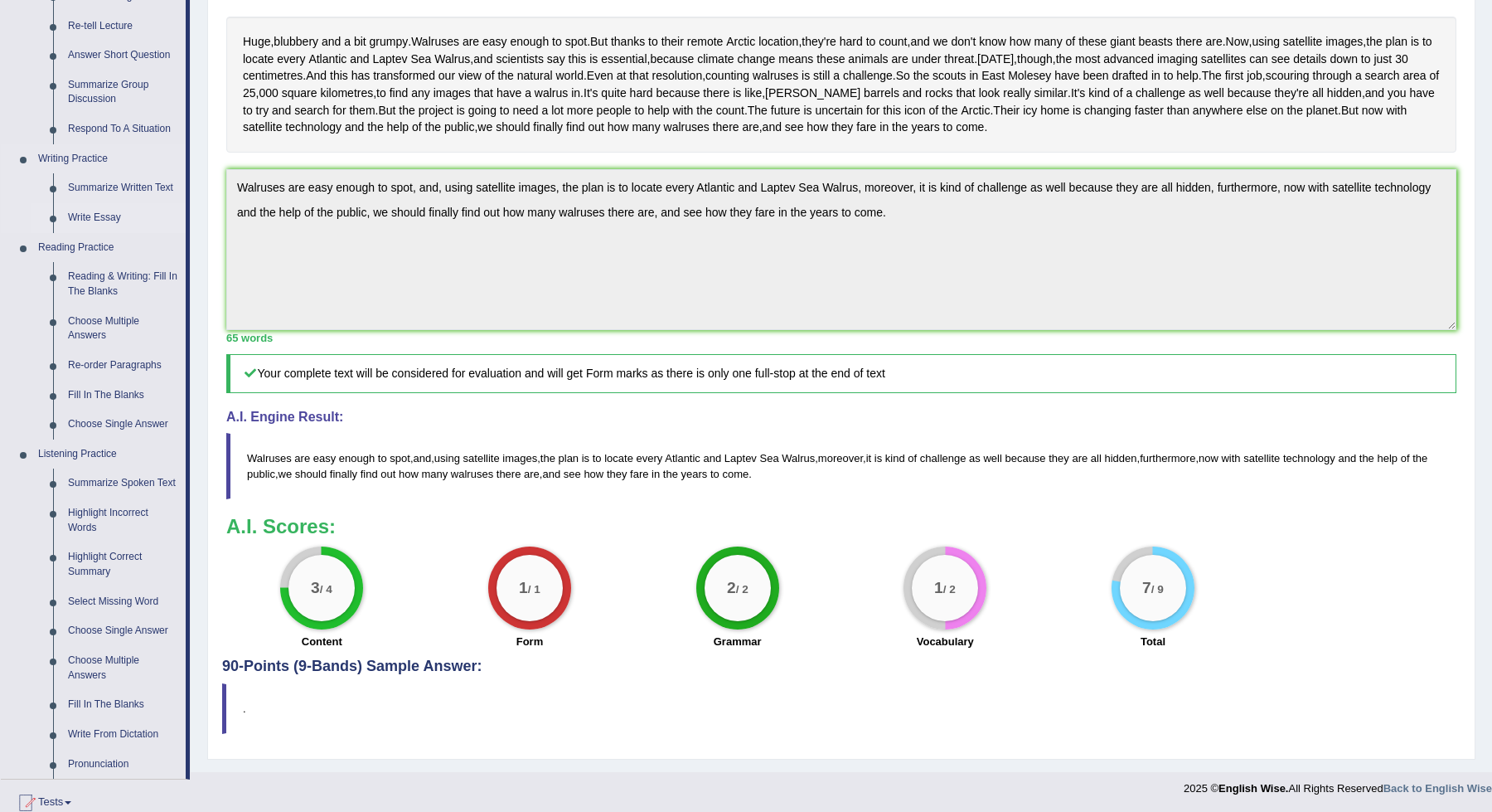
click at [97, 213] on link "Write Essay" at bounding box center [122, 218] width 125 height 30
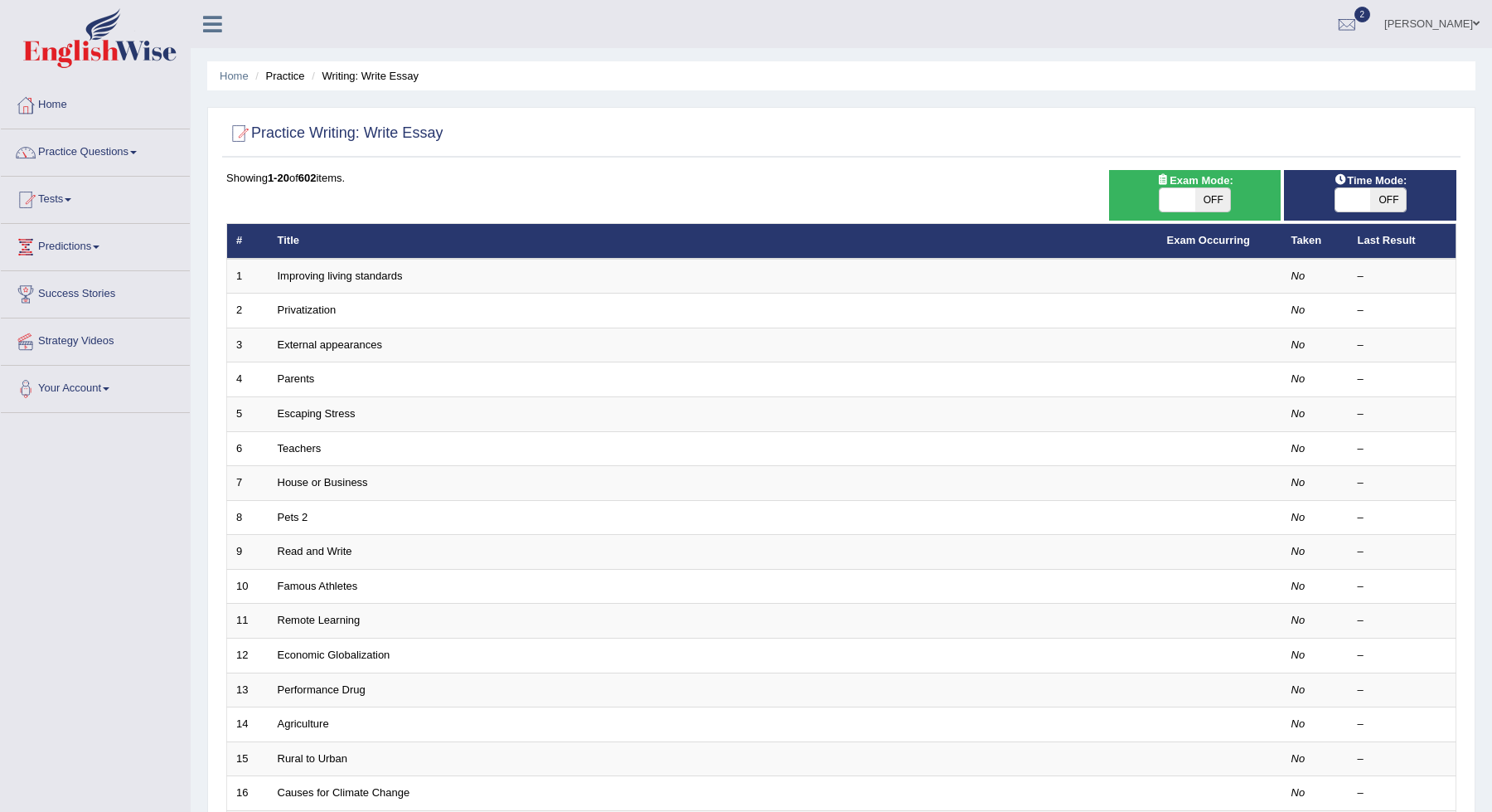
click at [1223, 202] on span "OFF" at bounding box center [1213, 200] width 36 height 23
checkbox input "true"
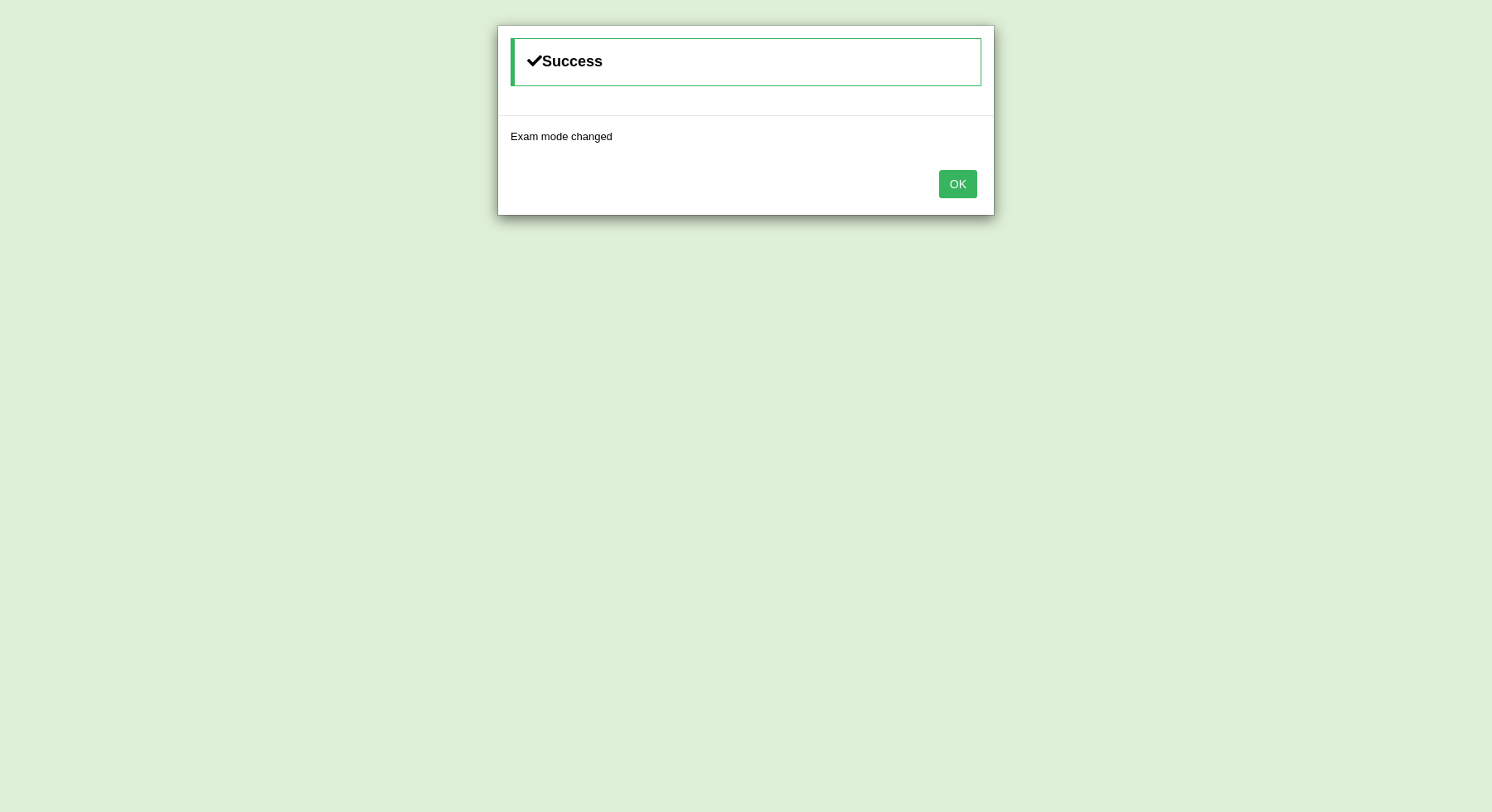
click at [961, 192] on button "OK" at bounding box center [959, 183] width 38 height 28
click at [952, 180] on button "OK" at bounding box center [959, 183] width 38 height 28
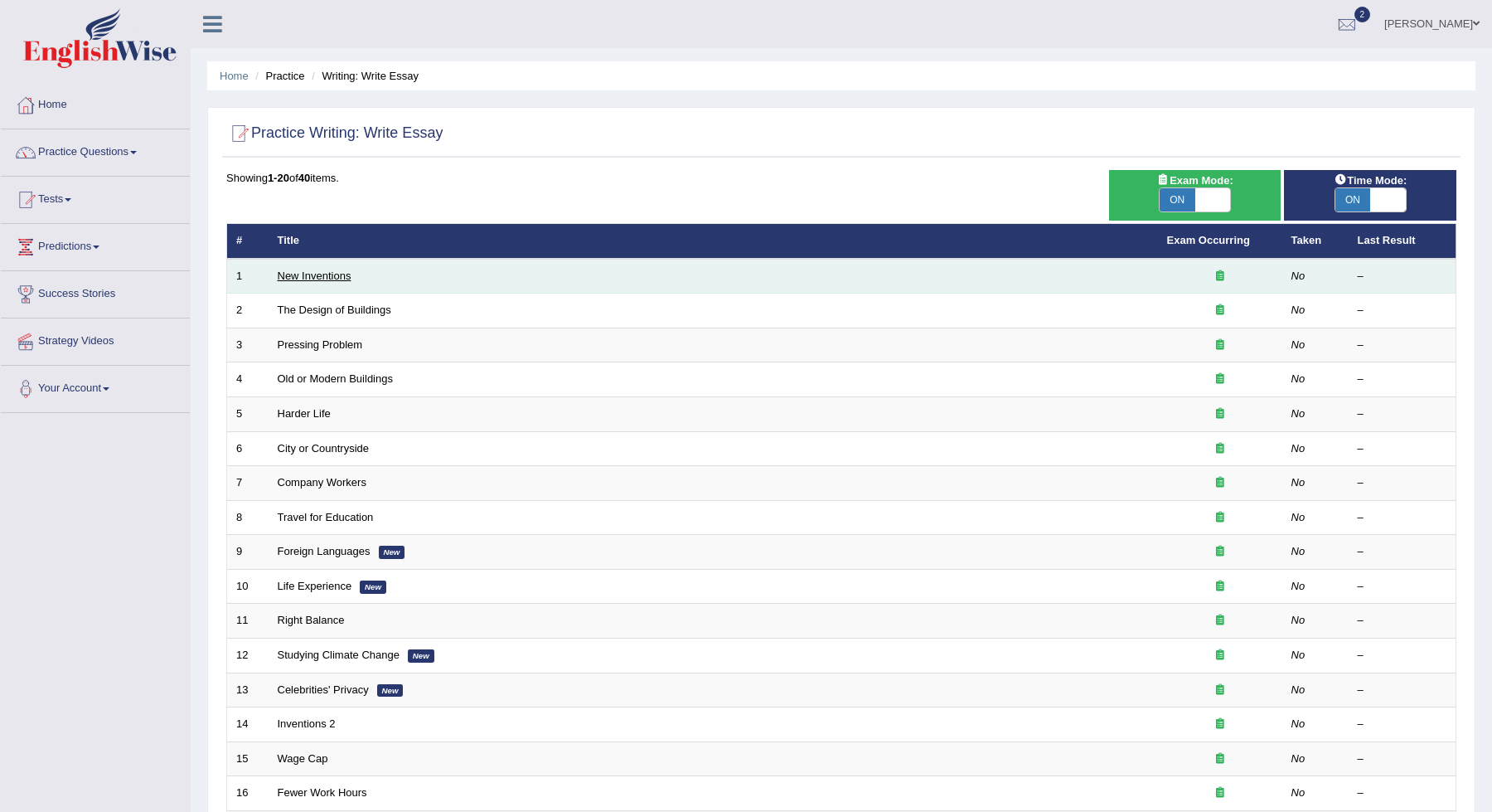
click at [322, 278] on link "New Inventions" at bounding box center [315, 276] width 74 height 13
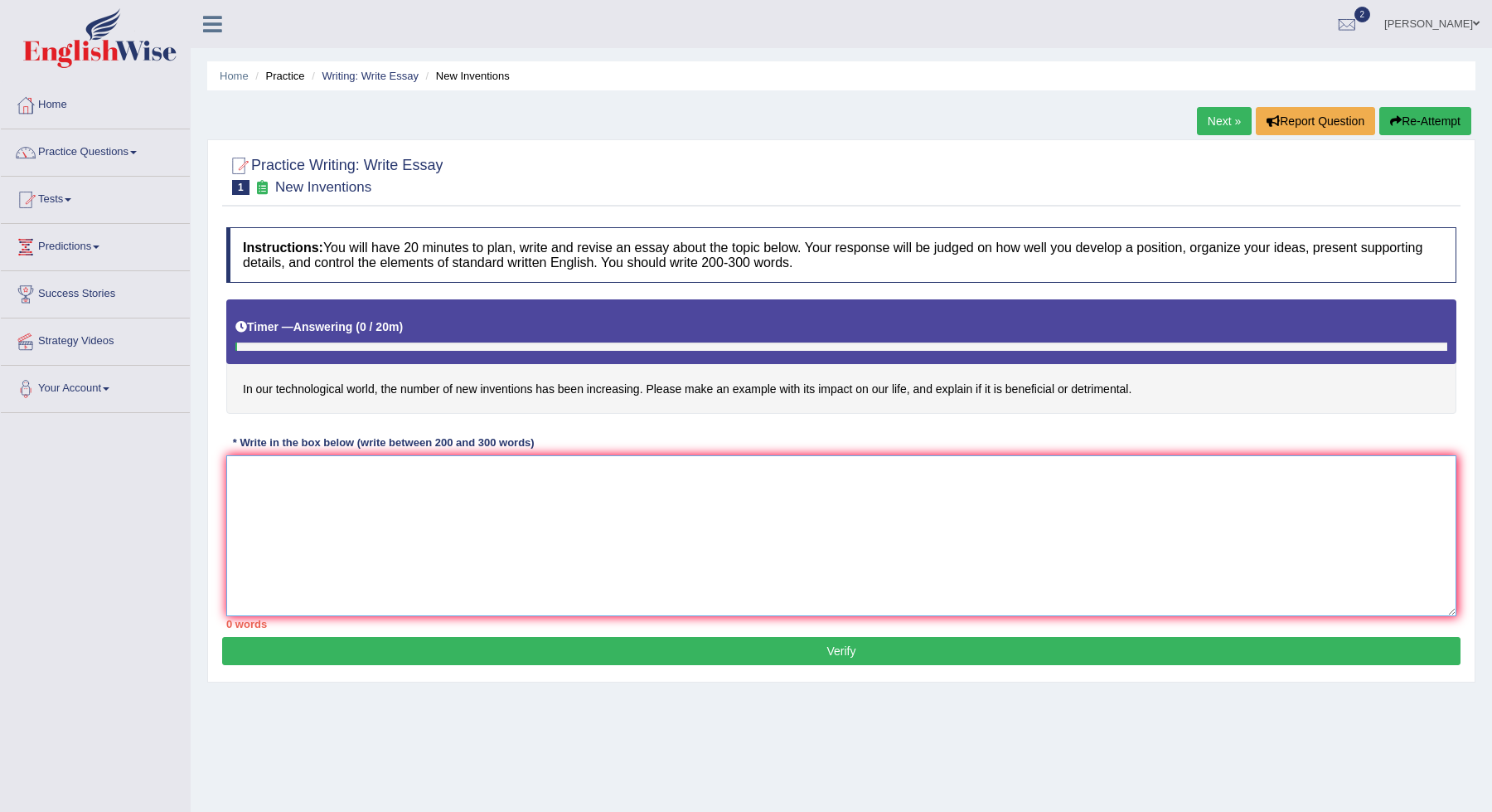
click at [342, 502] on textarea at bounding box center [842, 535] width 1230 height 161
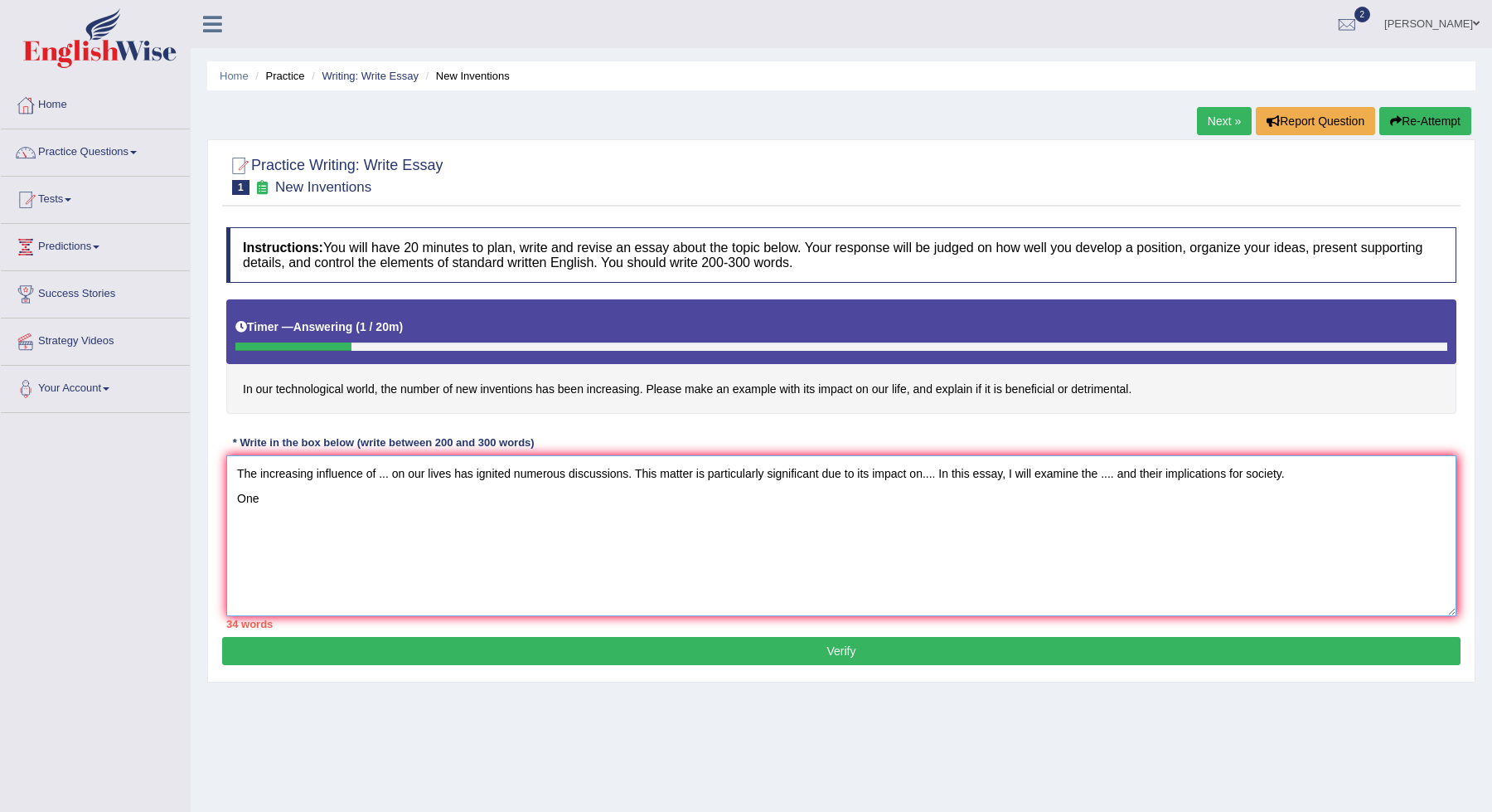
click at [1390, 470] on textarea "The increasing influence of ... on our lives has ignited numerous discussions. …" at bounding box center [842, 535] width 1230 height 161
click at [469, 510] on textarea "The increasing influence of ... on our lives has ignited numerous discussions. …" at bounding box center [842, 535] width 1230 height 161
click at [237, 499] on textarea "The increasing influence of ... on our lives has ignited numerous discussions. …" at bounding box center [842, 535] width 1230 height 161
click at [279, 520] on textarea "The increasing influence of ... on our lives has ignited numerous discussions. …" at bounding box center [842, 535] width 1230 height 161
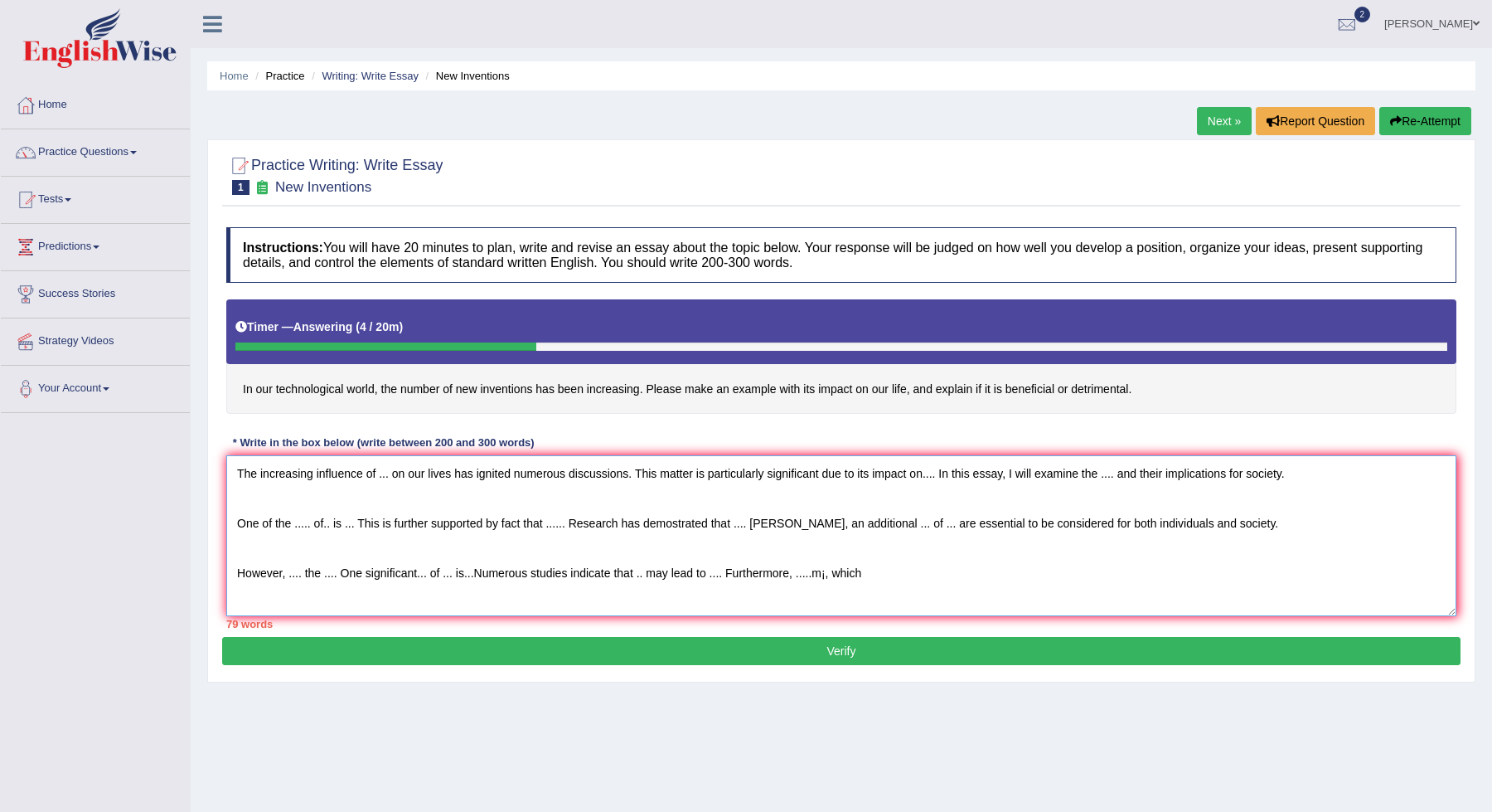
click at [828, 567] on textarea "The increasing influence of ... on our lives has ignited numerous discussions. …" at bounding box center [842, 535] width 1230 height 161
click at [909, 568] on textarea "The increasing influence of ... on our lives has ignited numerous discussions. …" at bounding box center [842, 535] width 1230 height 161
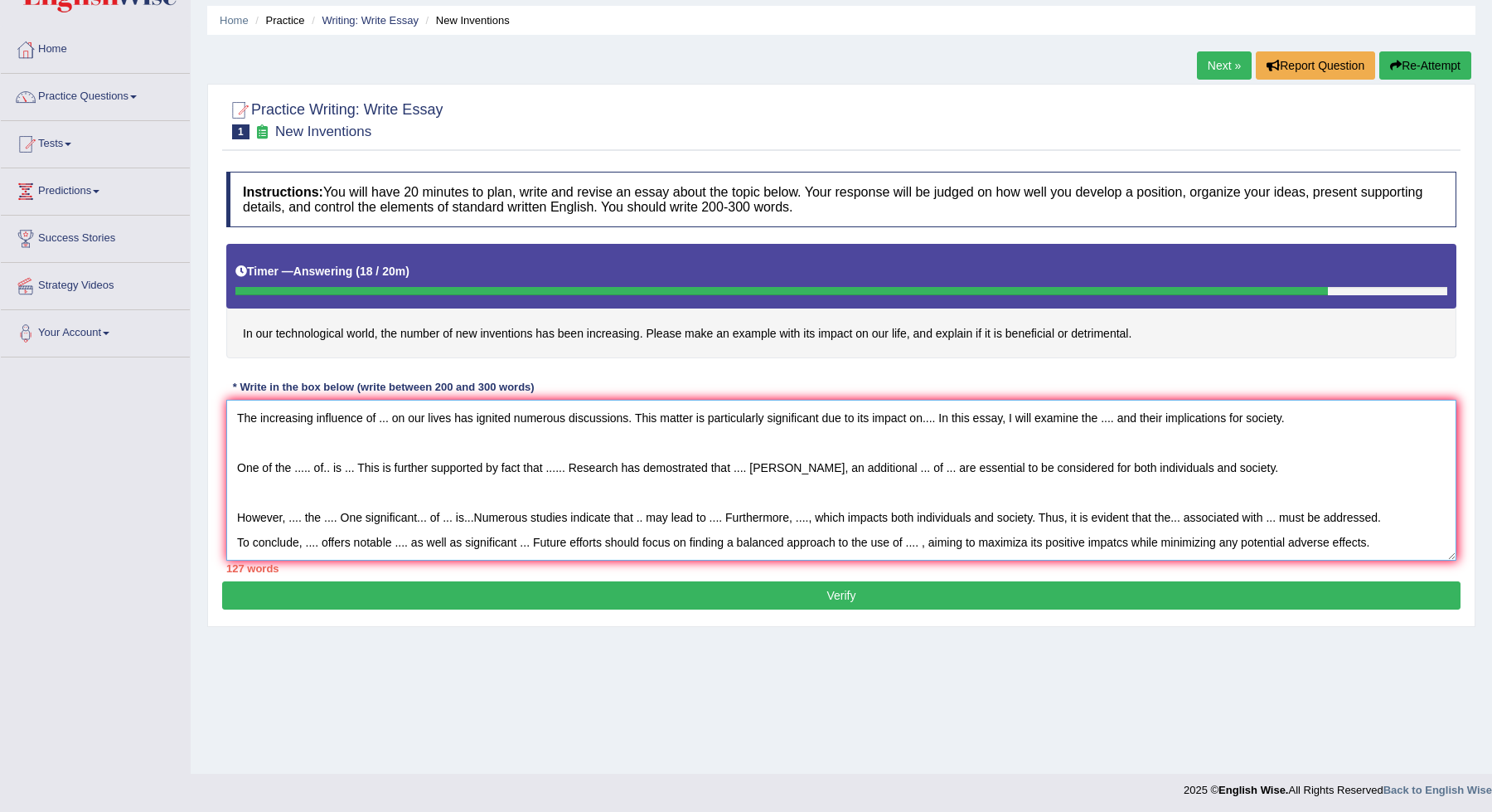
scroll to position [58, 0]
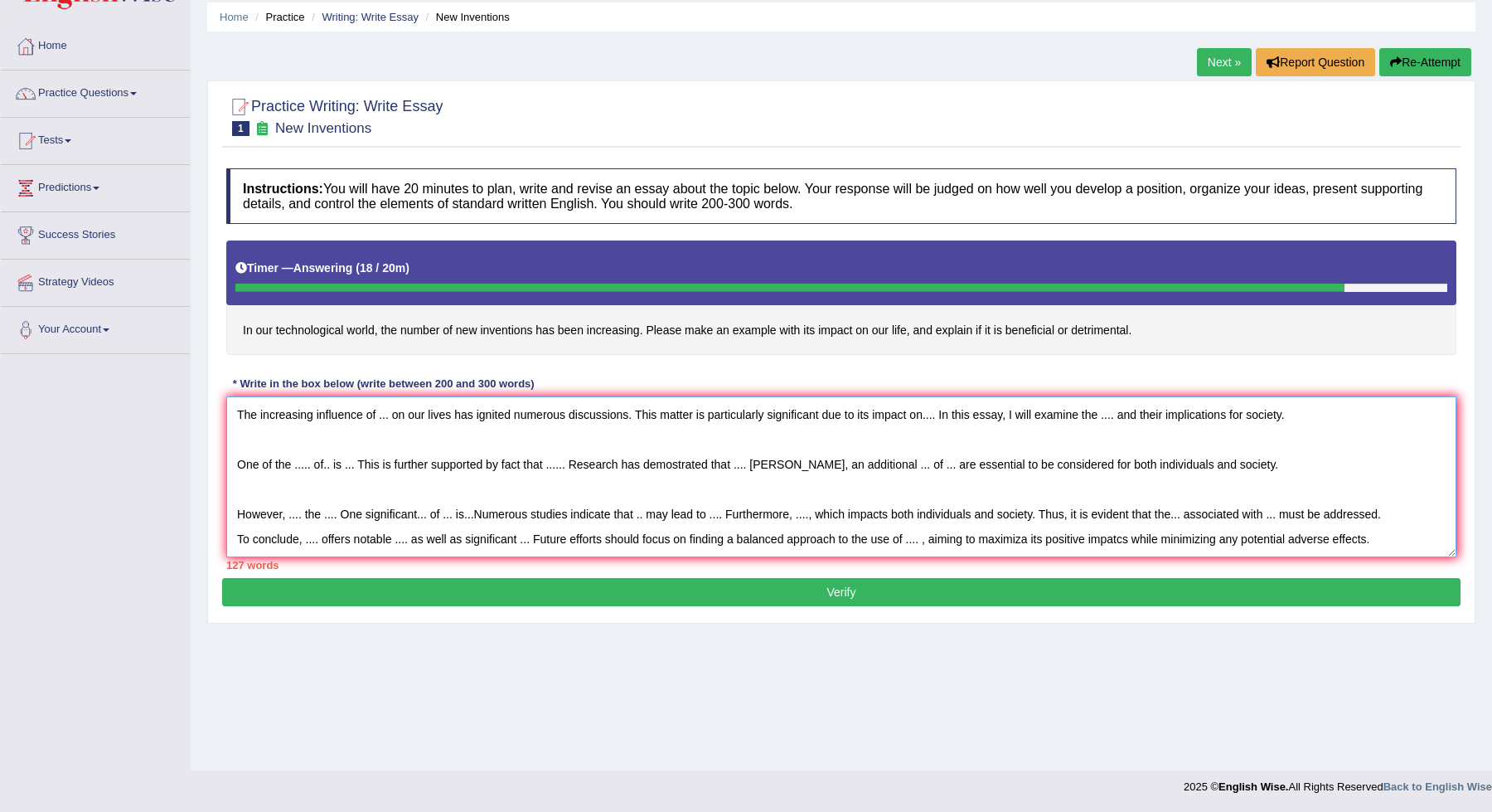
click at [375, 418] on textarea "The increasing influence of ... on our lives has ignited numerous discussions. …" at bounding box center [842, 477] width 1230 height 161
click at [471, 414] on textarea "The increasing influence of new inventions ... on our lives has ignited numerou…" at bounding box center [842, 477] width 1230 height 161
click at [998, 414] on textarea "The increasing influence of new inventions on our lives has ignited numerous di…" at bounding box center [842, 477] width 1230 height 161
click at [1014, 412] on textarea "The increasing influence of new inventions on our lives has ignited numerous di…" at bounding box center [842, 477] width 1230 height 161
click at [1214, 415] on textarea "The increasing influence of new inventions on our lives has ignited numerous di…" at bounding box center [842, 477] width 1230 height 161
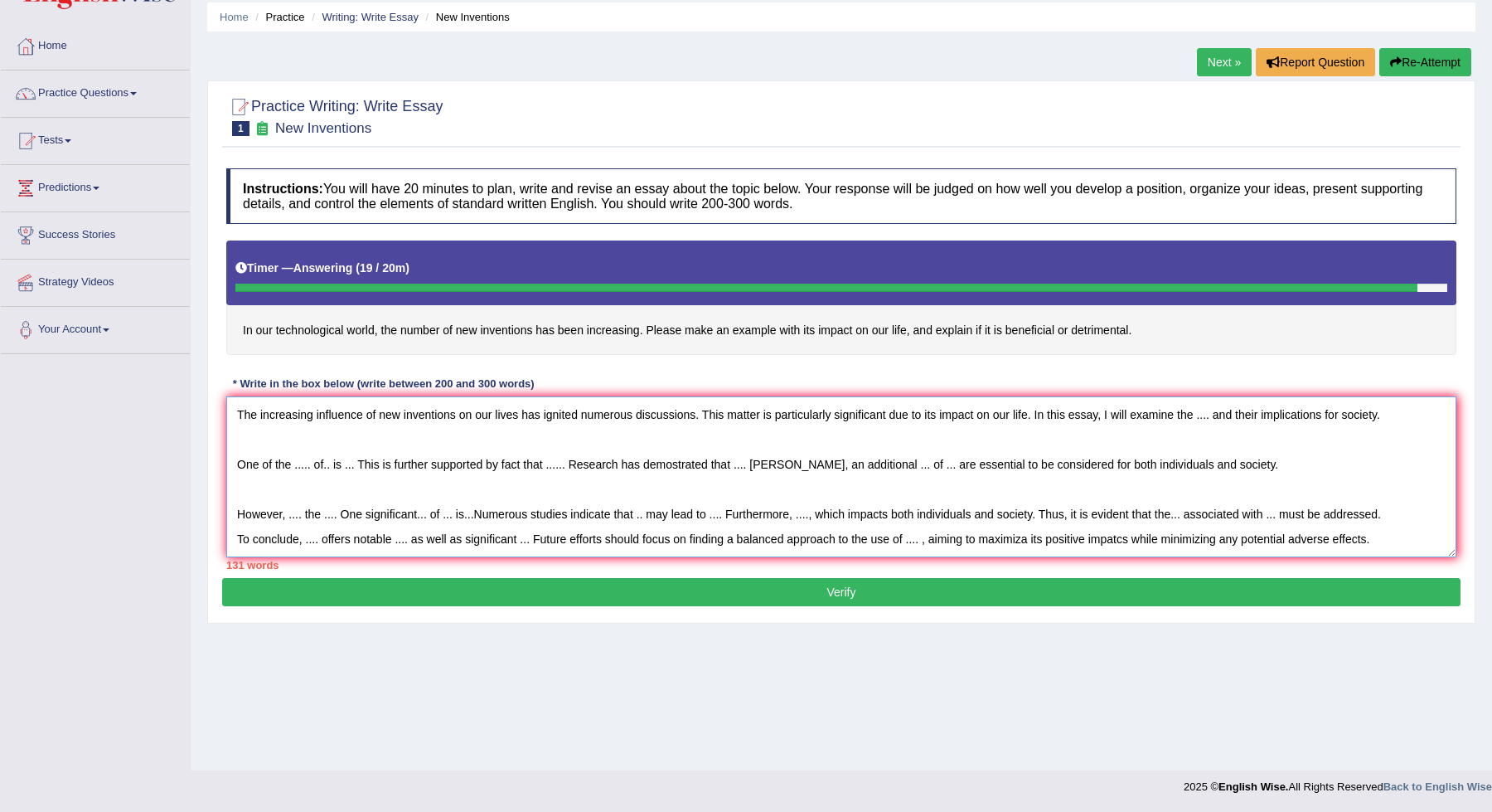
click at [1218, 415] on textarea "The increasing influence of new inventions on our lives has ignited numerous di…" at bounding box center [842, 477] width 1230 height 161
type textarea "The increasing influence of new inventions on our lives has ignited numerous di…"
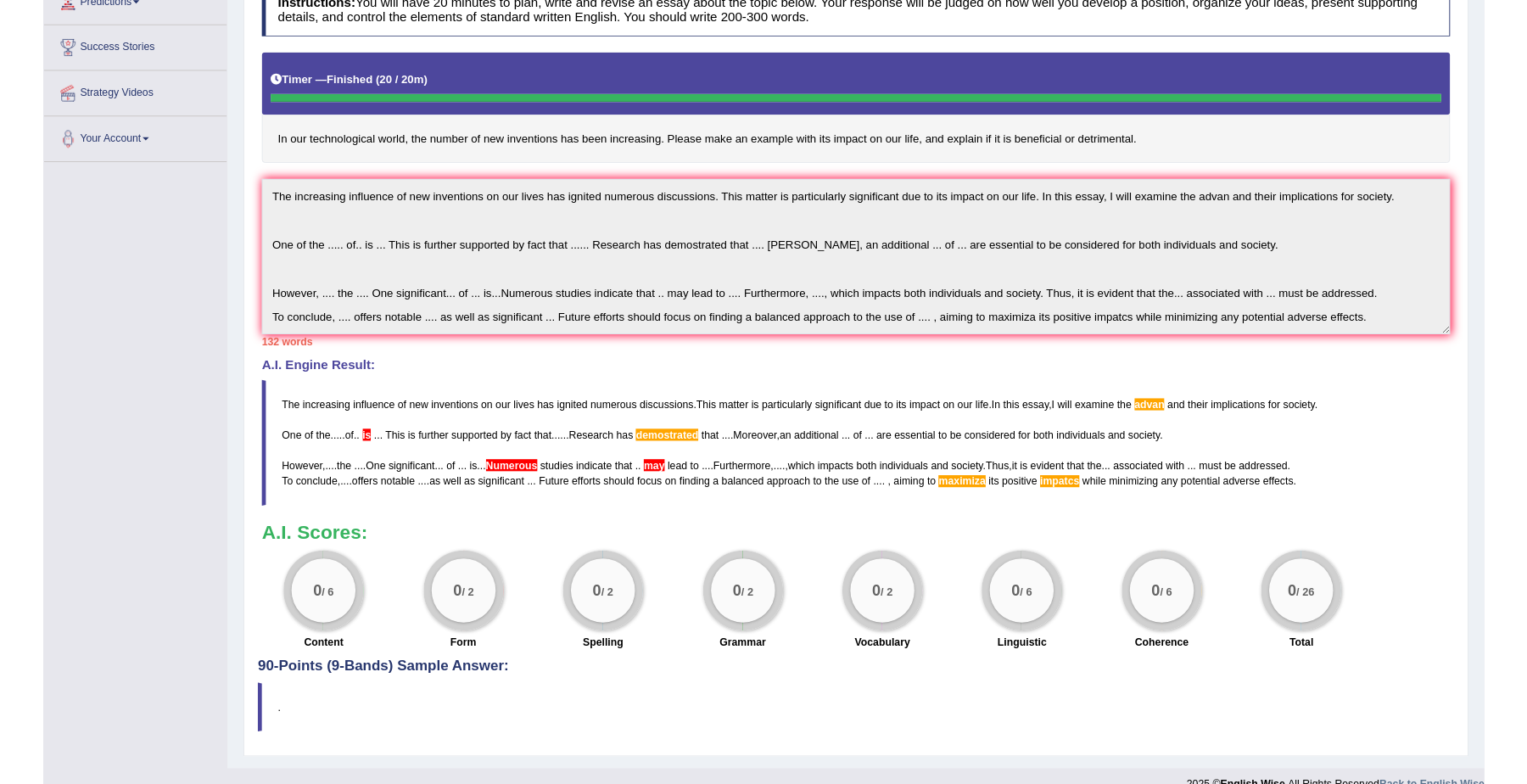
scroll to position [274, 0]
